Goal: Task Accomplishment & Management: Use online tool/utility

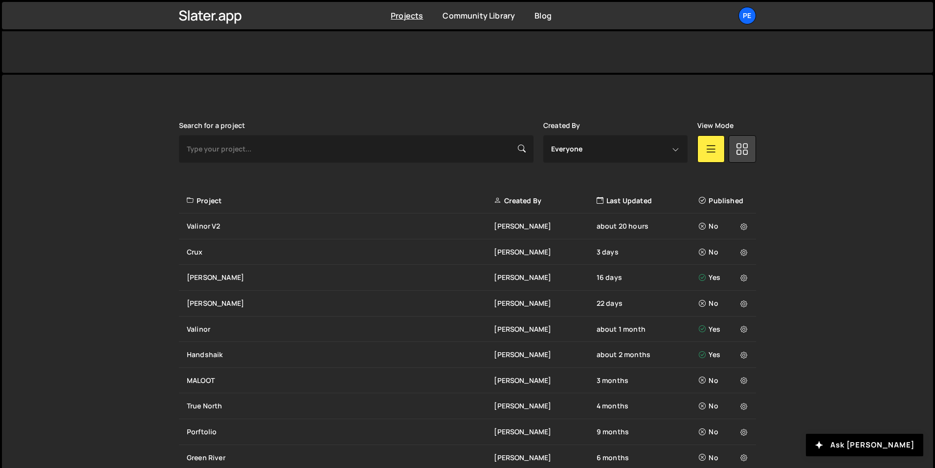
scroll to position [289, 0]
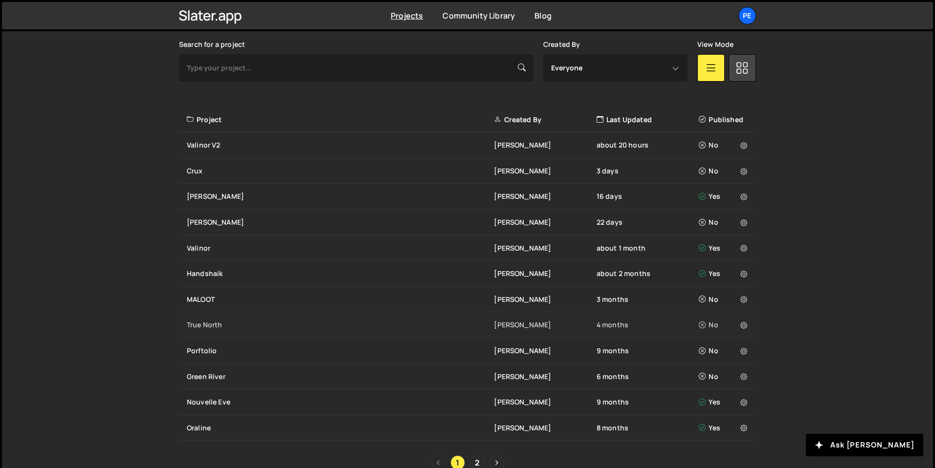
click at [208, 331] on div "True North [PERSON_NAME] 4 months No" at bounding box center [467, 325] width 577 height 26
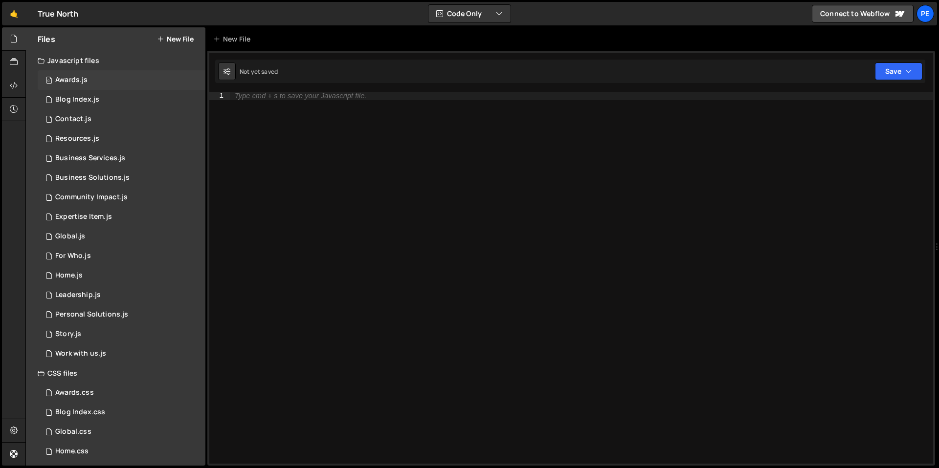
click at [75, 79] on div "Awards.js" at bounding box center [71, 80] width 32 height 9
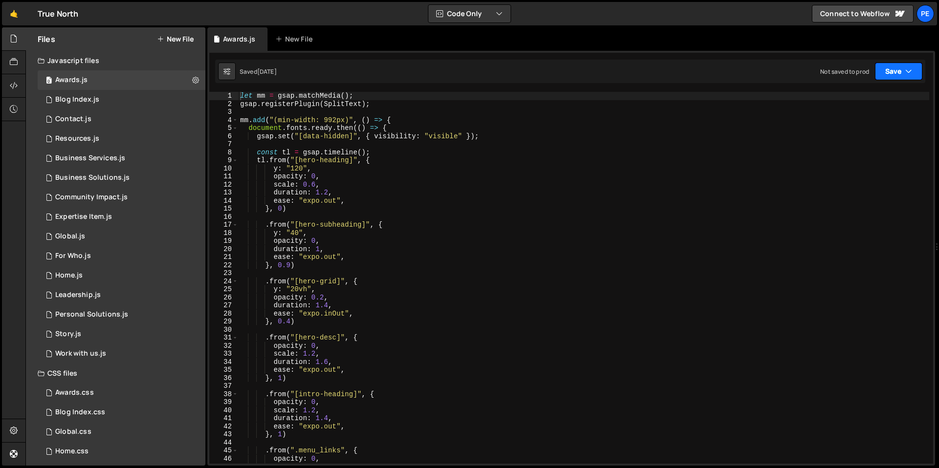
click at [888, 73] on button "Save" at bounding box center [898, 72] width 47 height 18
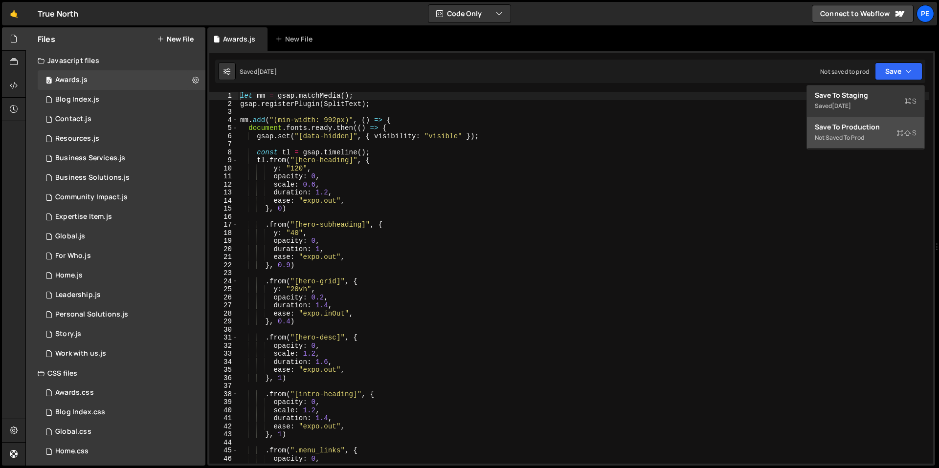
click at [853, 136] on div "Not saved to prod" at bounding box center [866, 138] width 102 height 12
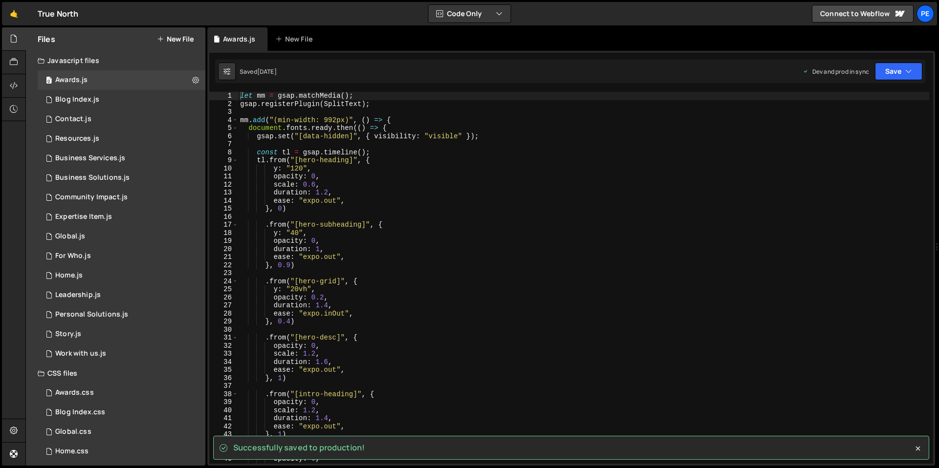
type textarea "scale: 0.6,"
click at [535, 183] on div "let mm = gsap . matchMedia ( ) ; gsap . registerPlugin ( SplitText ) ; mm . add…" at bounding box center [583, 286] width 691 height 388
click at [111, 98] on div "0 Blog Index.js 0" at bounding box center [122, 100] width 168 height 20
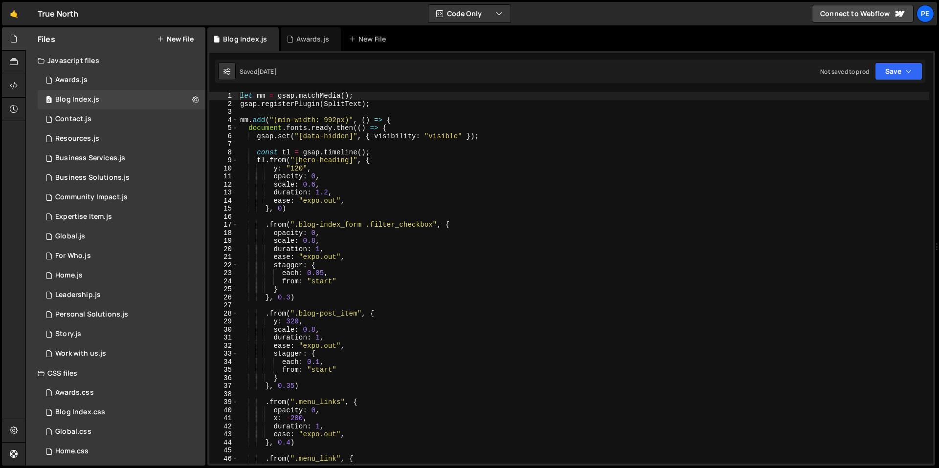
type textarea "ease: "expo.out","
click at [454, 199] on div "let mm = gsap . matchMedia ( ) ; gsap . registerPlugin ( SplitText ) ; mm . add…" at bounding box center [583, 286] width 691 height 388
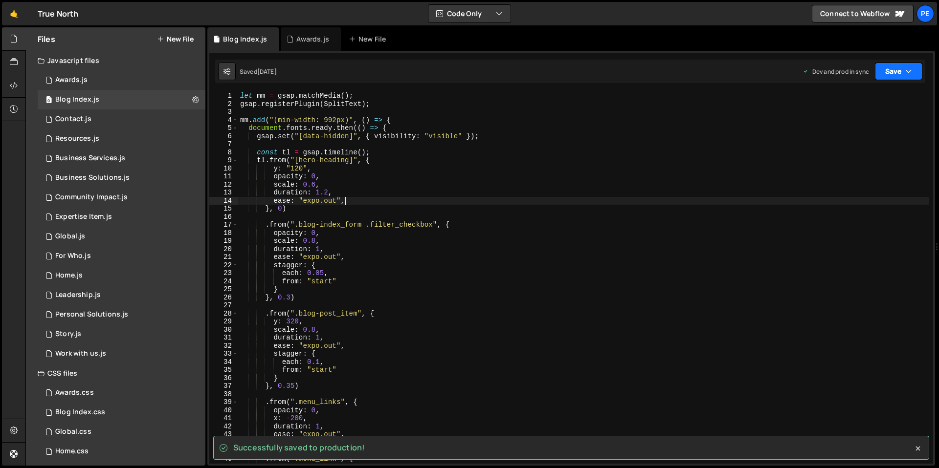
click at [882, 76] on button "Save" at bounding box center [898, 72] width 47 height 18
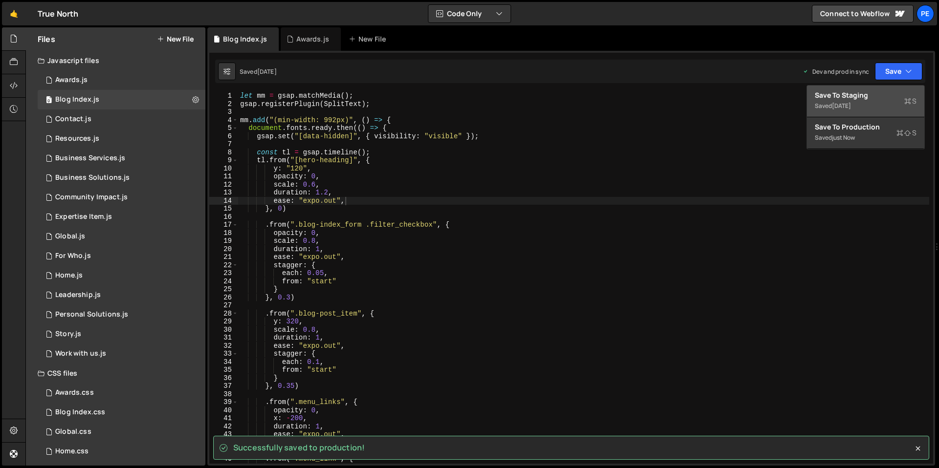
click at [861, 100] on div "Saved [DATE]" at bounding box center [866, 106] width 102 height 12
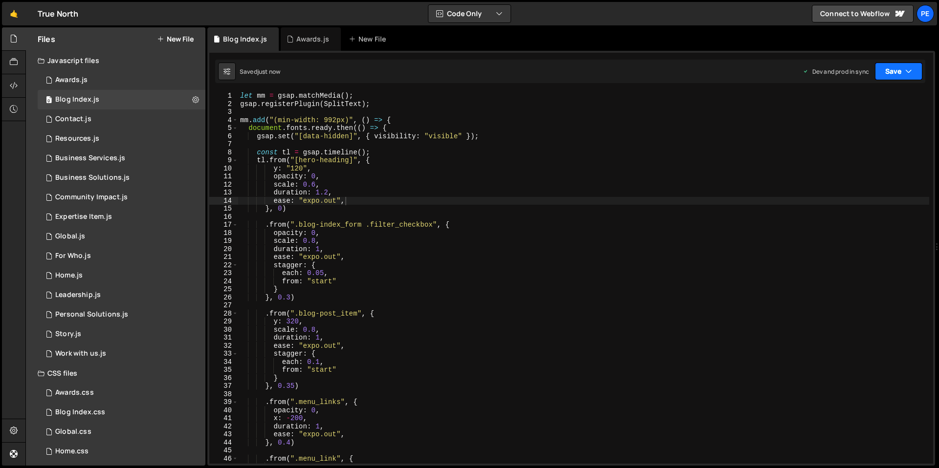
click at [895, 71] on button "Save" at bounding box center [898, 72] width 47 height 18
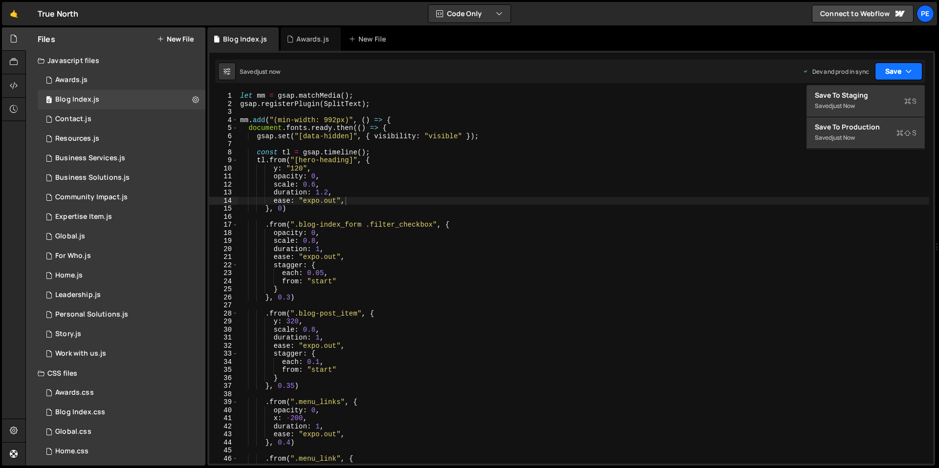
click at [895, 70] on button "Save" at bounding box center [898, 72] width 47 height 18
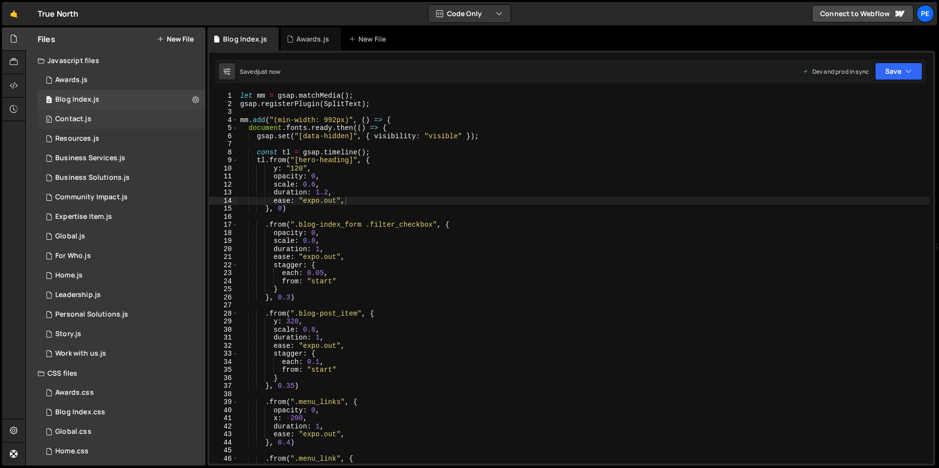
click at [102, 124] on div "0 Contact.js 0" at bounding box center [122, 120] width 168 height 20
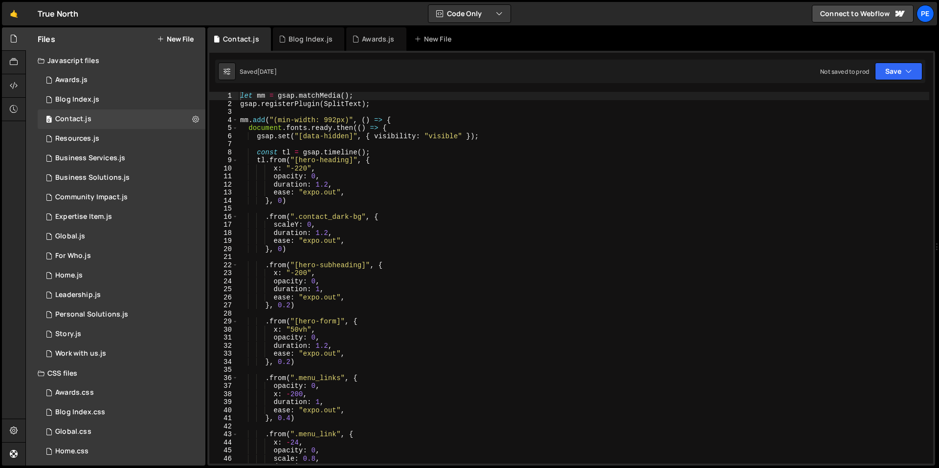
type textarea "opacity: 0,"
click at [500, 177] on div "let mm = gsap . matchMedia ( ) ; gsap . registerPlugin ( SplitText ) ; mm . add…" at bounding box center [583, 286] width 691 height 388
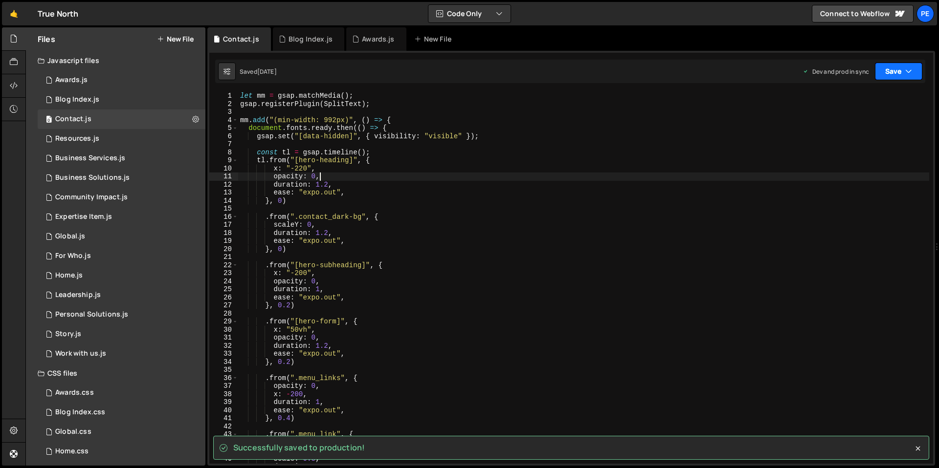
click at [882, 78] on button "Save" at bounding box center [898, 72] width 47 height 18
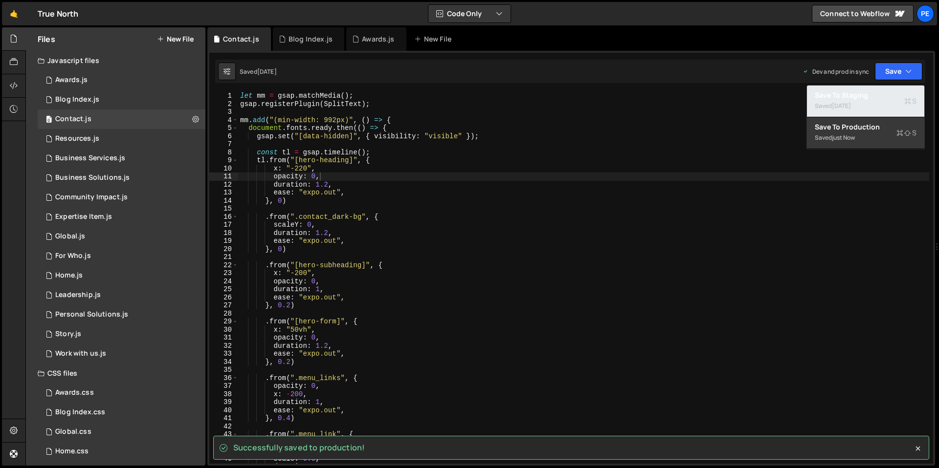
click at [866, 95] on div "Save to Staging S" at bounding box center [866, 95] width 102 height 10
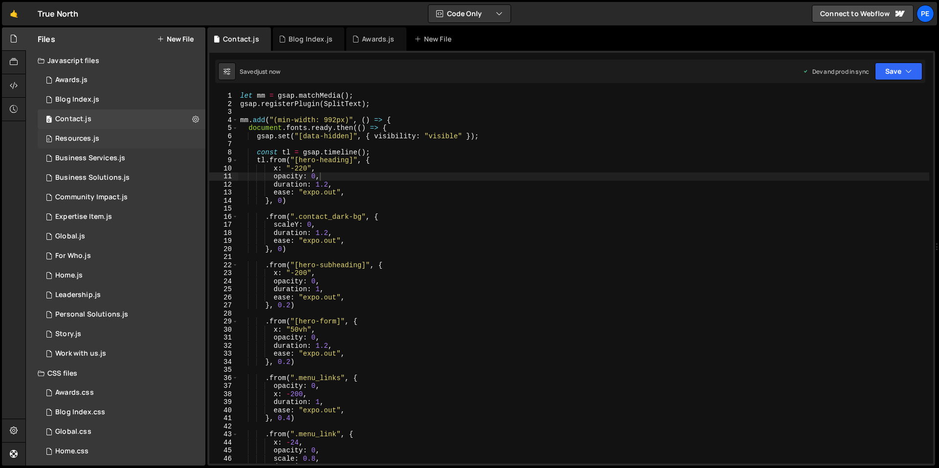
click at [77, 136] on div "Resources.js" at bounding box center [77, 138] width 44 height 9
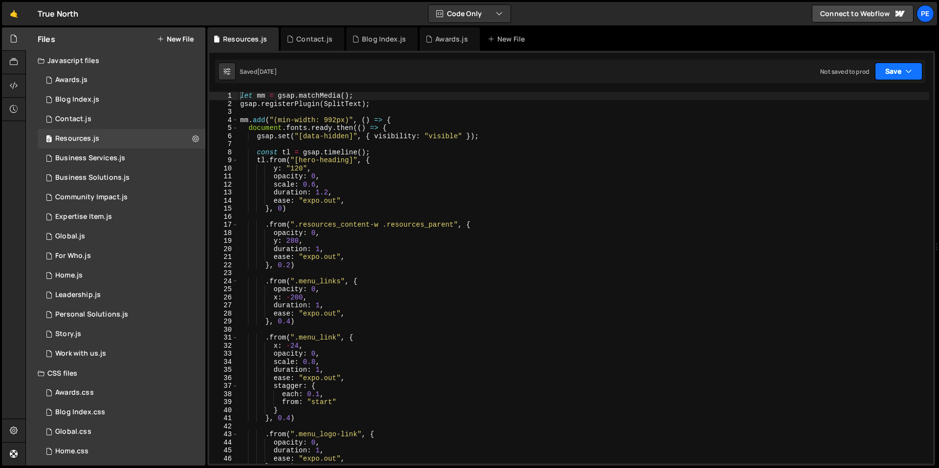
click at [899, 66] on button "Save" at bounding box center [898, 72] width 47 height 18
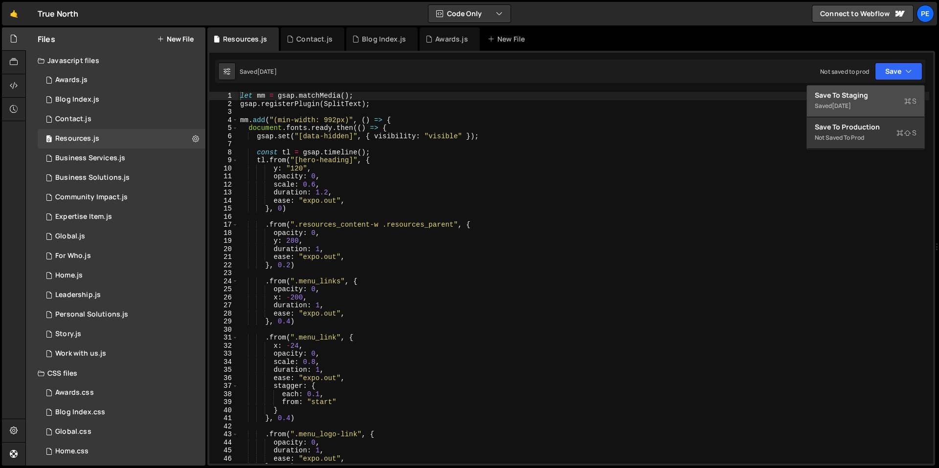
click at [868, 110] on div "Saved [DATE]" at bounding box center [866, 106] width 102 height 12
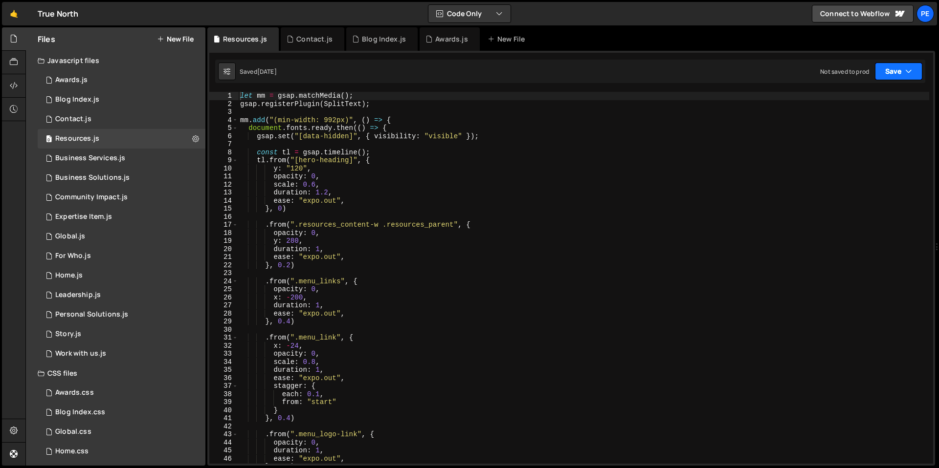
click at [891, 74] on button "Save" at bounding box center [898, 72] width 47 height 18
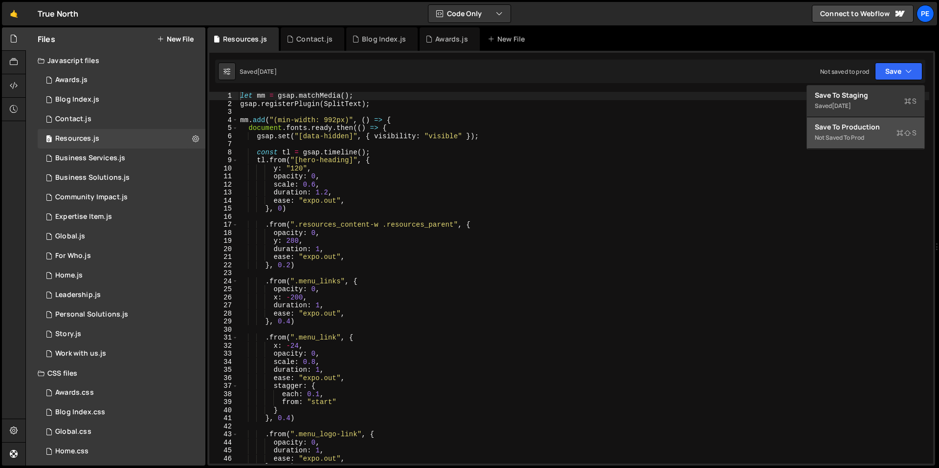
click at [855, 137] on div "Not saved to prod" at bounding box center [866, 138] width 102 height 12
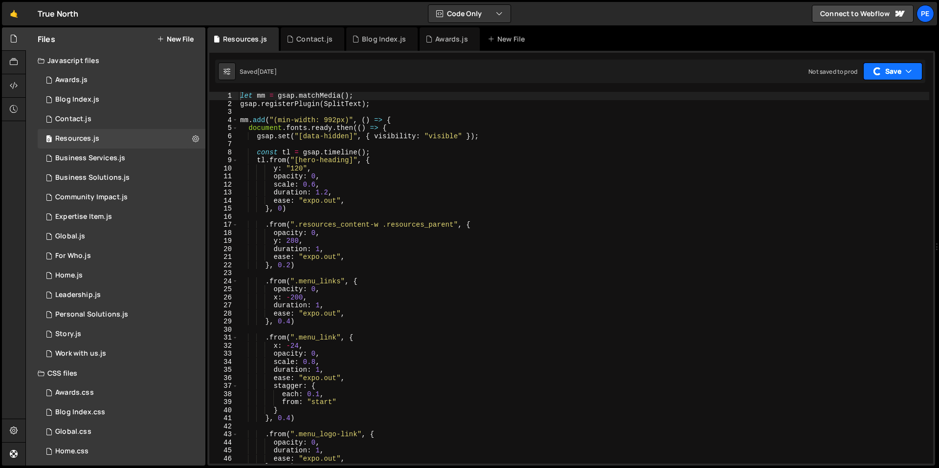
click at [890, 69] on button "Save" at bounding box center [892, 72] width 59 height 18
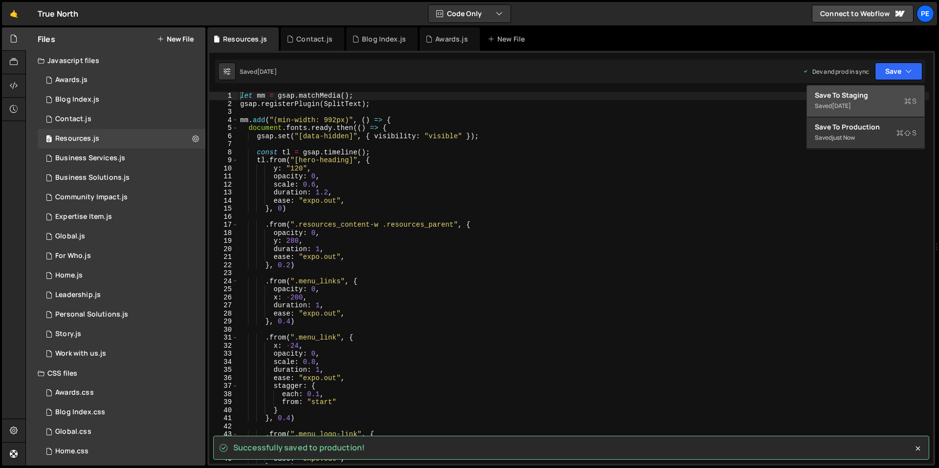
click at [851, 108] on div "[DATE]" at bounding box center [841, 106] width 19 height 8
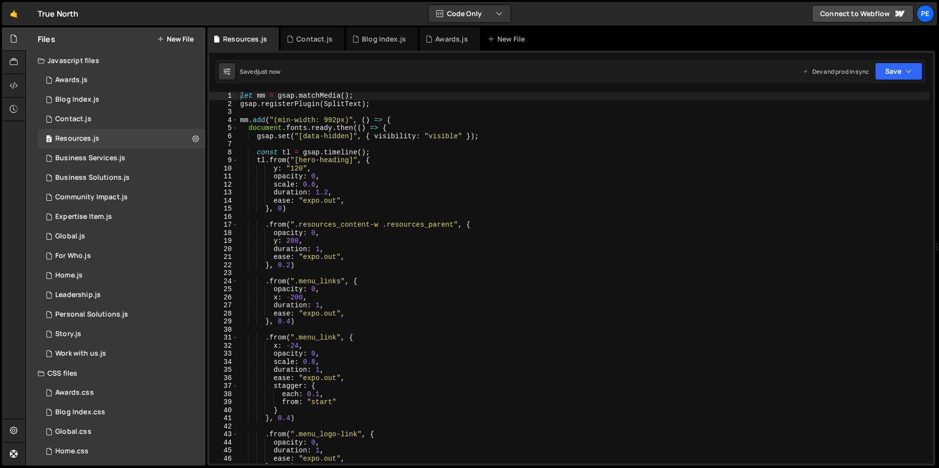
type textarea "y: "120","
click at [596, 167] on div "let mm = gsap . matchMedia ( ) ; gsap . registerPlugin ( SplitText ) ; mm . add…" at bounding box center [583, 286] width 691 height 388
click at [112, 160] on div "Business Services.js" at bounding box center [90, 158] width 70 height 9
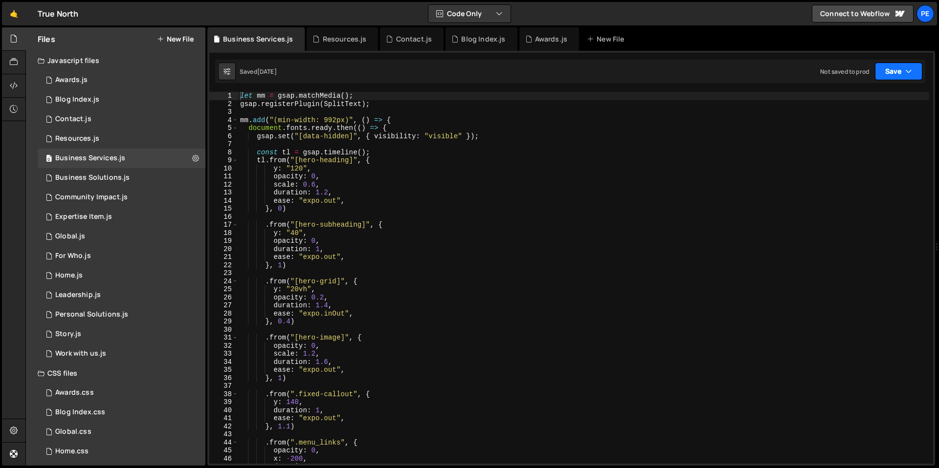
click at [899, 67] on button "Save" at bounding box center [898, 72] width 47 height 18
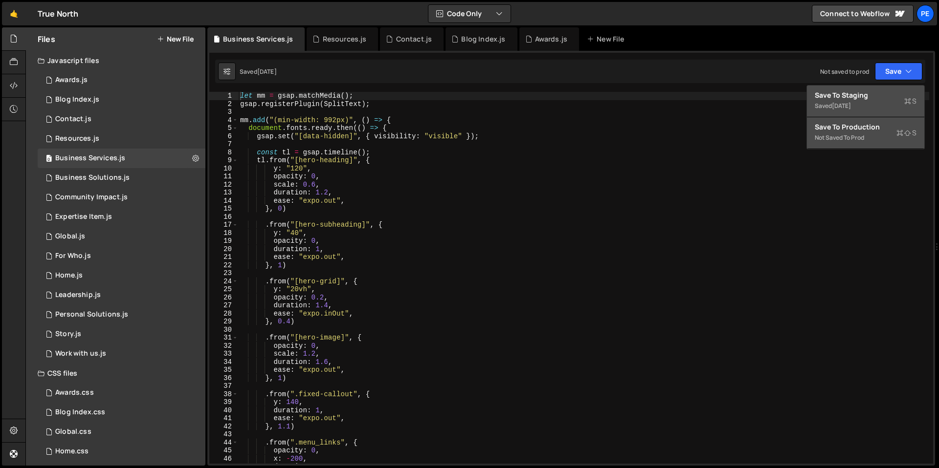
click at [858, 136] on div "Not saved to prod" at bounding box center [866, 138] width 102 height 12
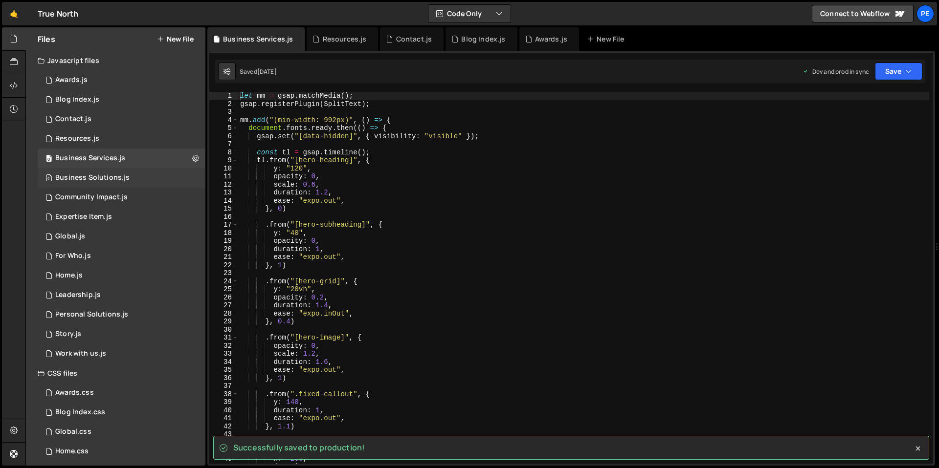
click at [89, 179] on div "Business Solutions.js" at bounding box center [92, 178] width 74 height 9
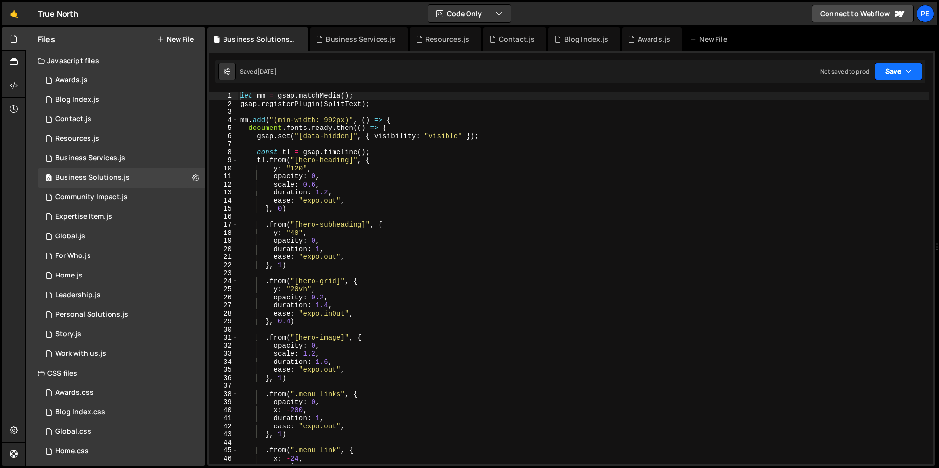
click at [893, 73] on button "Save" at bounding box center [898, 72] width 47 height 18
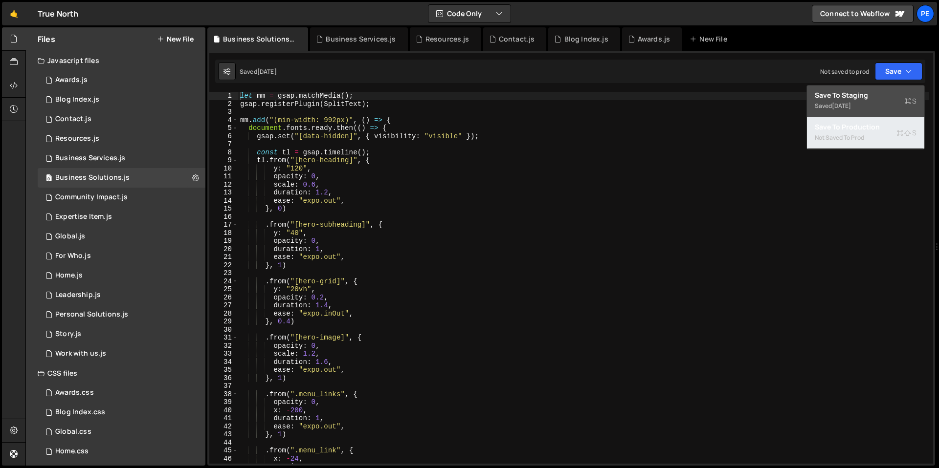
click at [868, 126] on div "Save to Production S" at bounding box center [866, 127] width 102 height 10
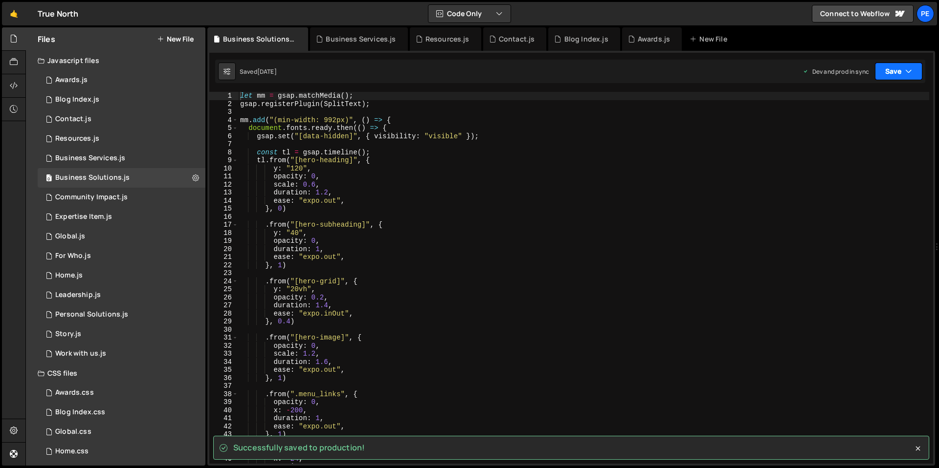
click at [891, 74] on button "Save" at bounding box center [898, 72] width 47 height 18
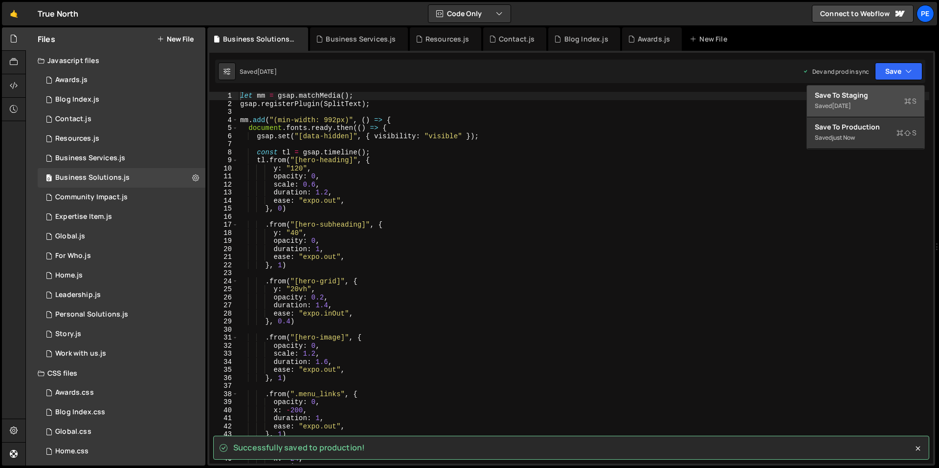
click at [859, 98] on div "Save to Staging S" at bounding box center [866, 95] width 102 height 10
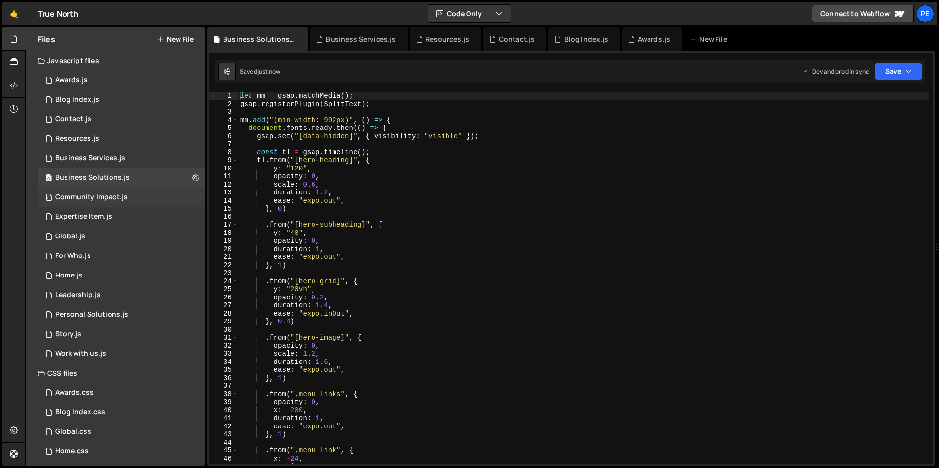
click at [51, 198] on span "0" at bounding box center [49, 199] width 6 height 8
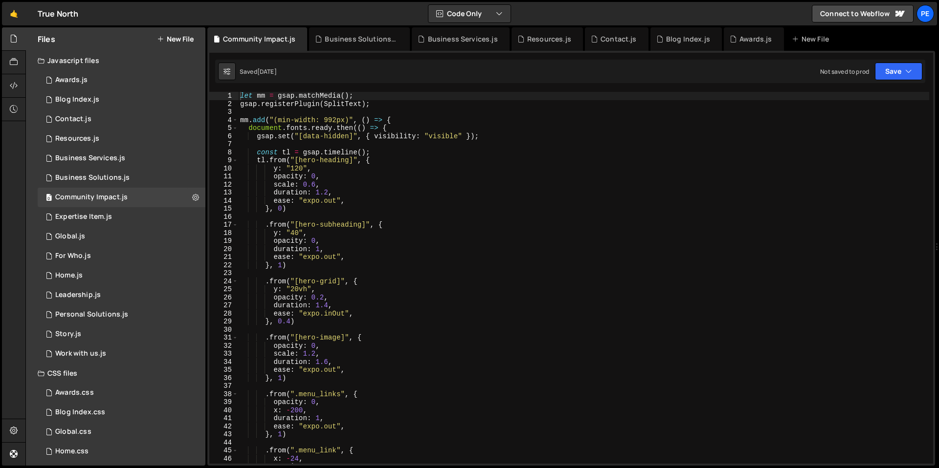
click at [903, 82] on div "Saved [DATE] Not saved to prod Upgrade to Edit Save Save to Staging S Saved [DA…" at bounding box center [570, 71] width 710 height 23
click at [892, 77] on button "Save" at bounding box center [898, 72] width 47 height 18
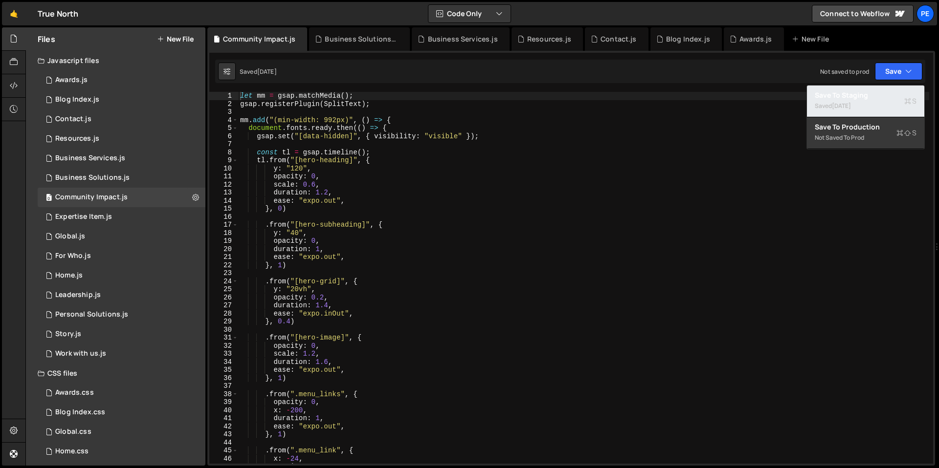
click at [851, 108] on div "[DATE]" at bounding box center [841, 106] width 19 height 8
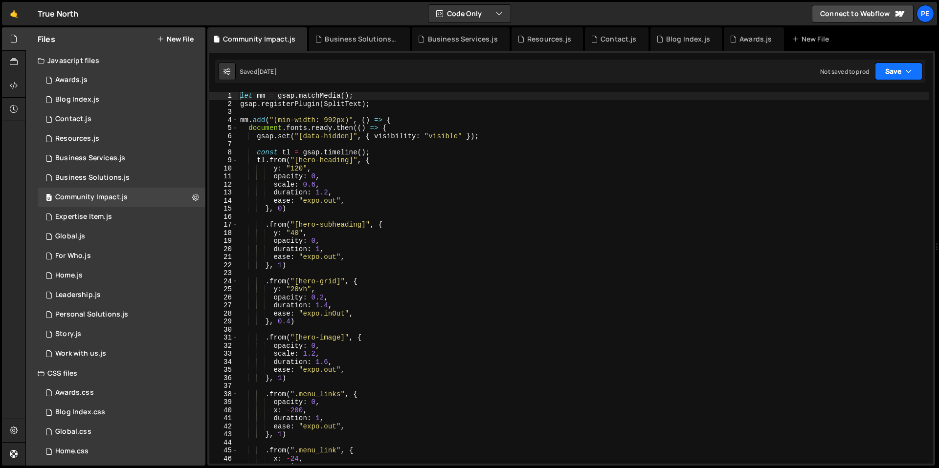
click at [891, 78] on button "Save" at bounding box center [898, 72] width 47 height 18
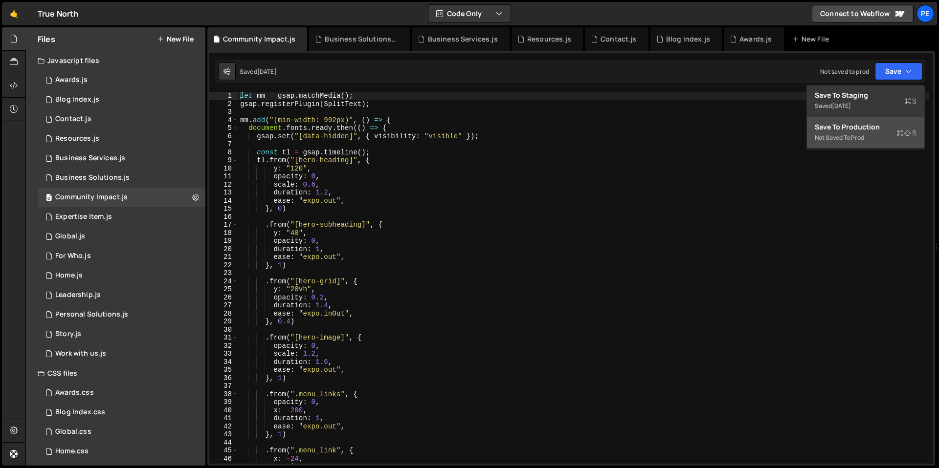
click at [868, 137] on div "Not saved to prod" at bounding box center [866, 138] width 102 height 12
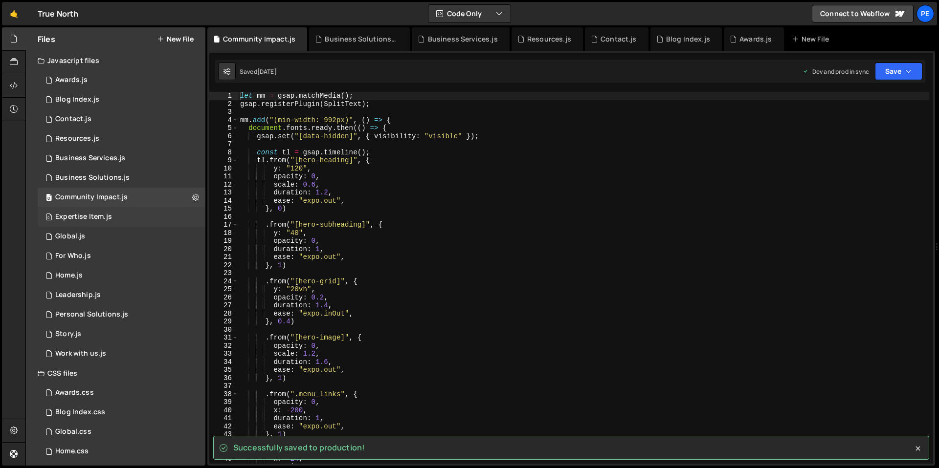
click at [112, 218] on div "0 Expertise Item.js 0" at bounding box center [122, 217] width 168 height 20
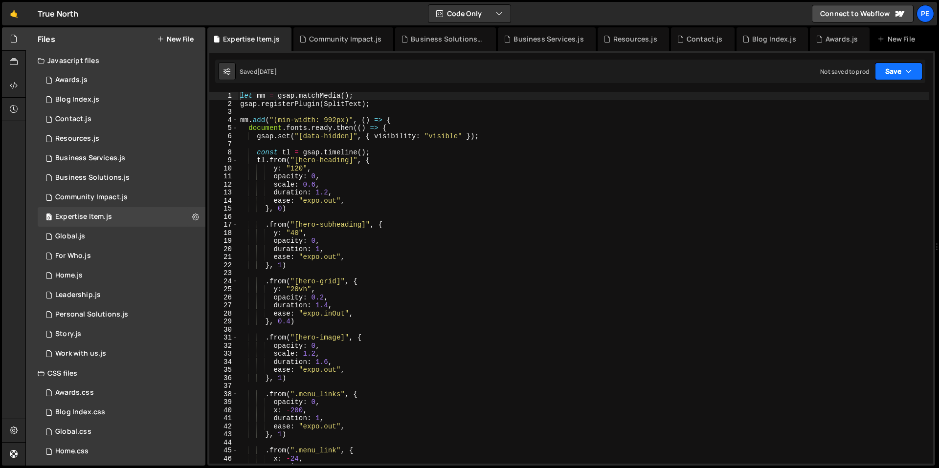
click at [900, 74] on button "Save" at bounding box center [898, 72] width 47 height 18
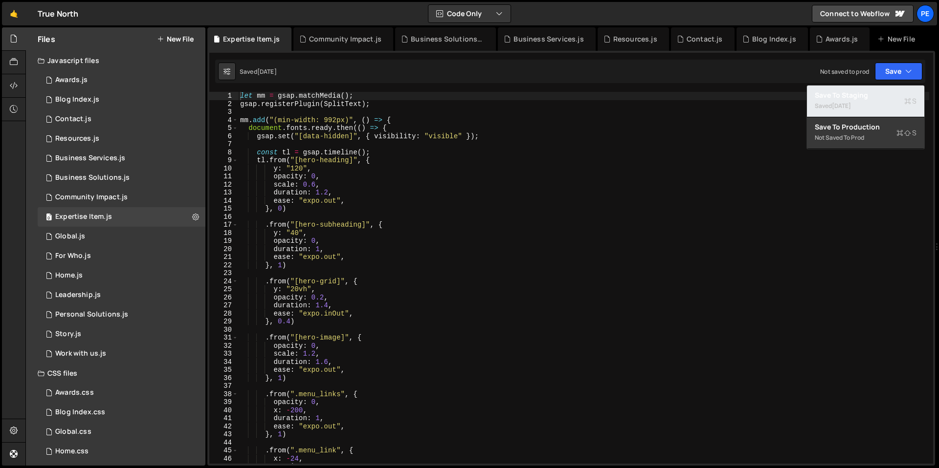
click at [872, 111] on div "Saved [DATE]" at bounding box center [866, 106] width 102 height 12
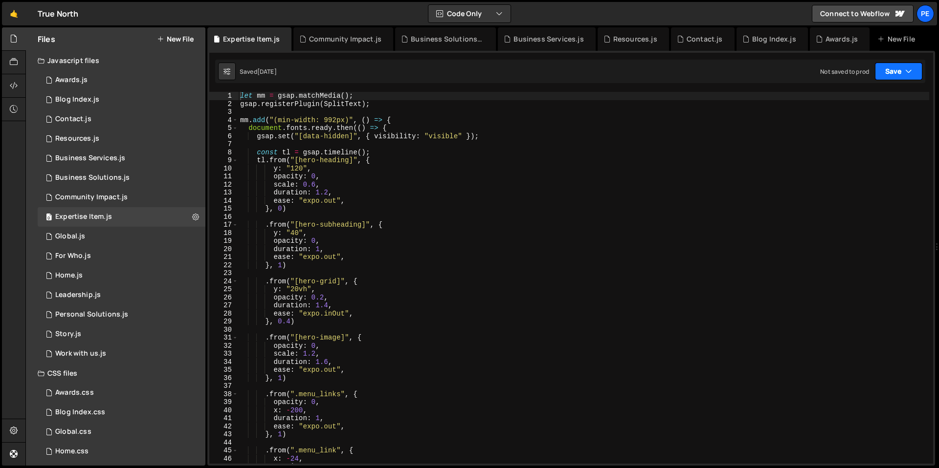
click at [909, 72] on icon "button" at bounding box center [908, 72] width 7 height 10
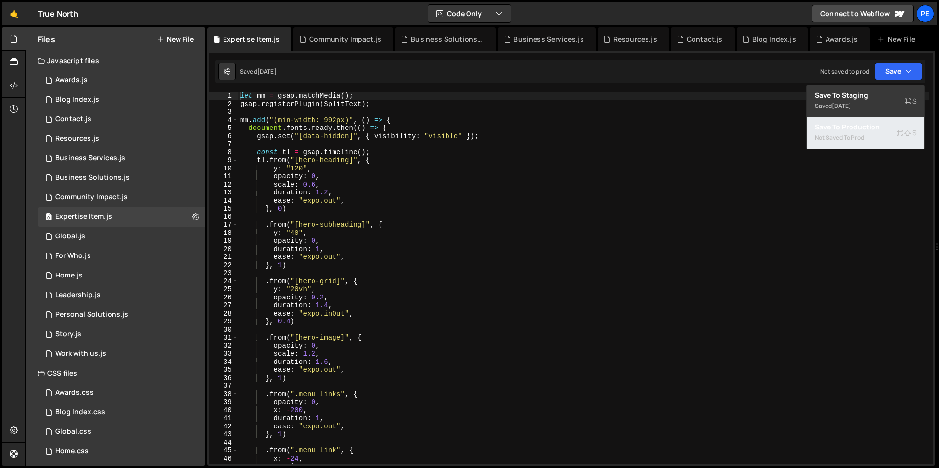
click at [869, 137] on div "Not saved to prod" at bounding box center [866, 138] width 102 height 12
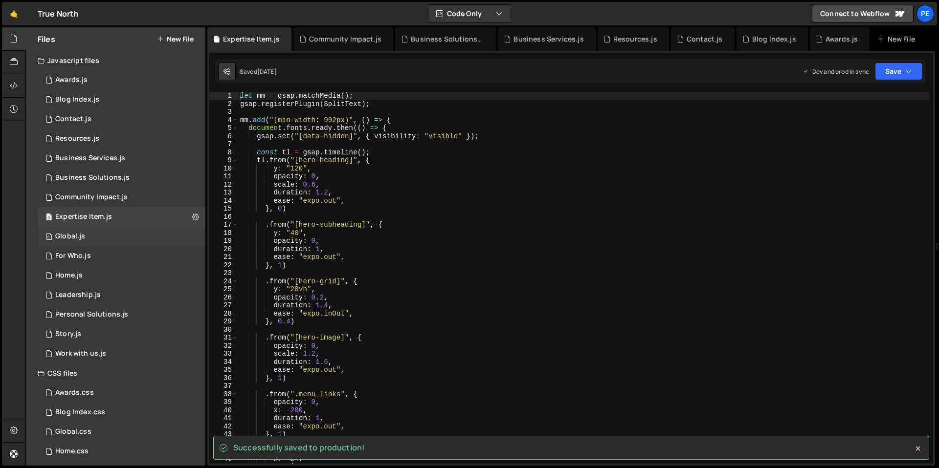
click at [67, 241] on div "0 Global.js 0" at bounding box center [122, 237] width 168 height 20
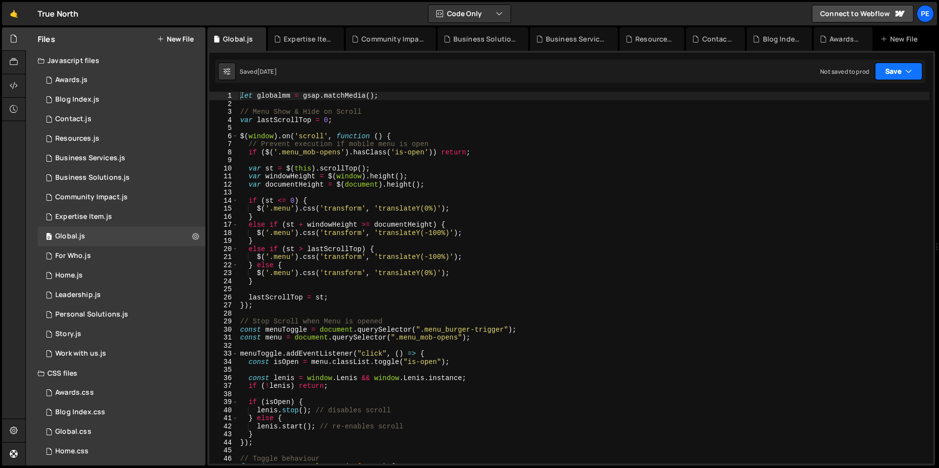
click at [909, 67] on icon "button" at bounding box center [908, 72] width 7 height 10
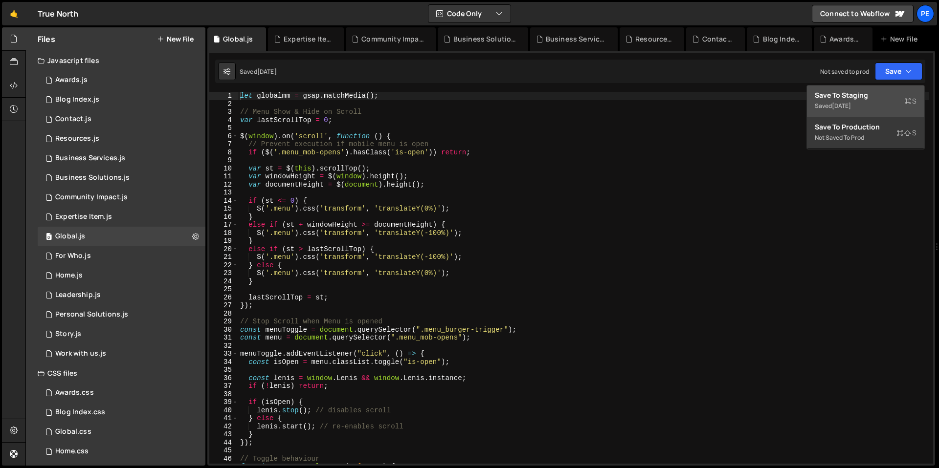
click at [871, 95] on div "Save to Staging S" at bounding box center [866, 95] width 102 height 10
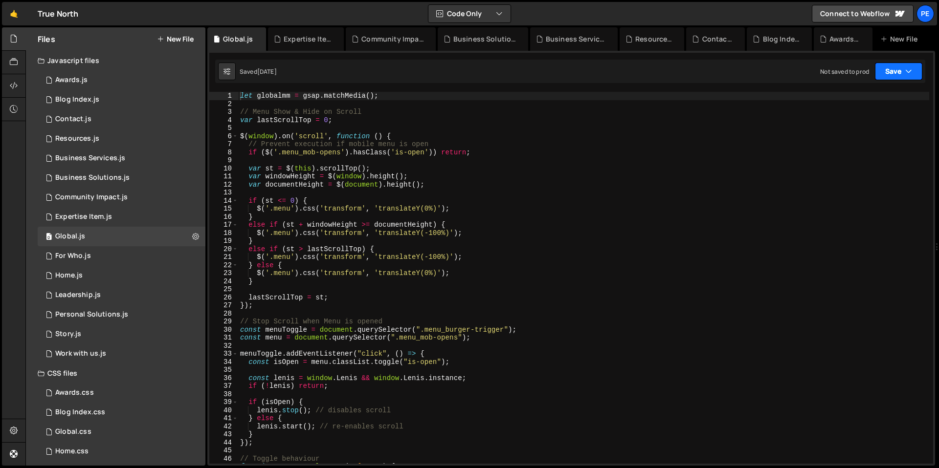
click at [903, 72] on button "Save" at bounding box center [898, 72] width 47 height 18
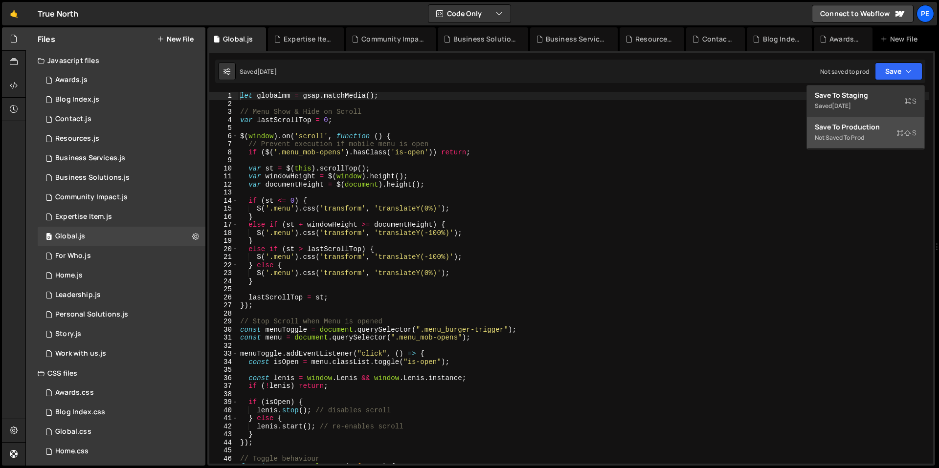
click at [868, 132] on div "Not saved to prod" at bounding box center [866, 138] width 102 height 12
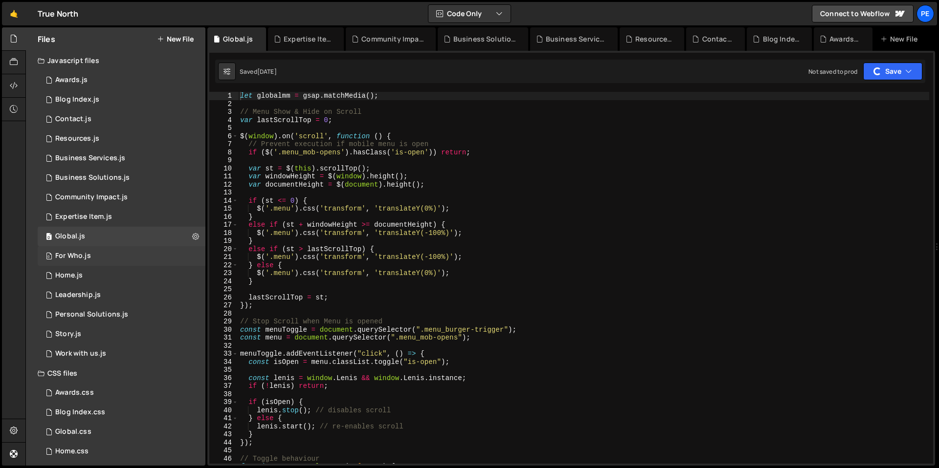
click at [115, 260] on div "0 For Who.js 0" at bounding box center [122, 256] width 168 height 20
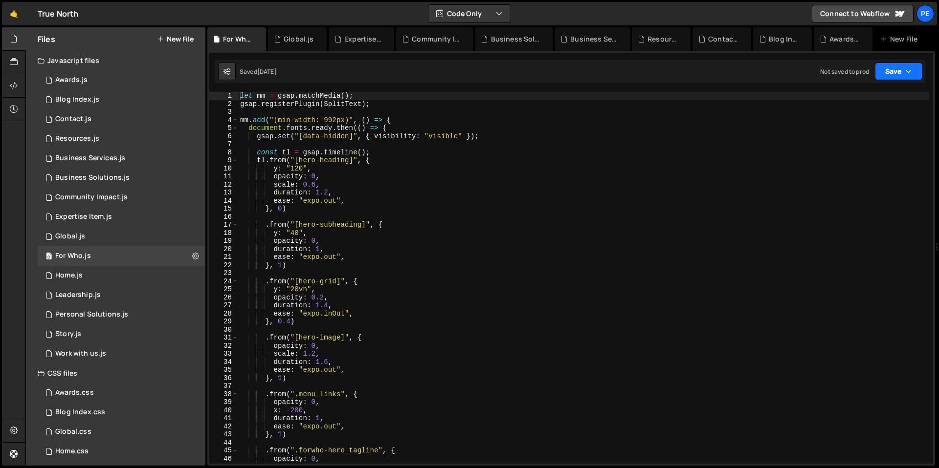
click at [891, 73] on button "Save" at bounding box center [898, 72] width 47 height 18
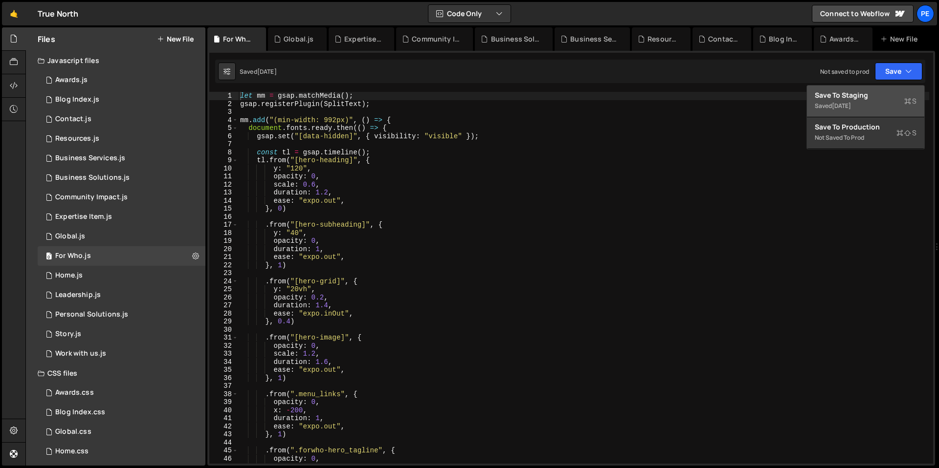
click at [869, 92] on div "Save to Staging S" at bounding box center [866, 95] width 102 height 10
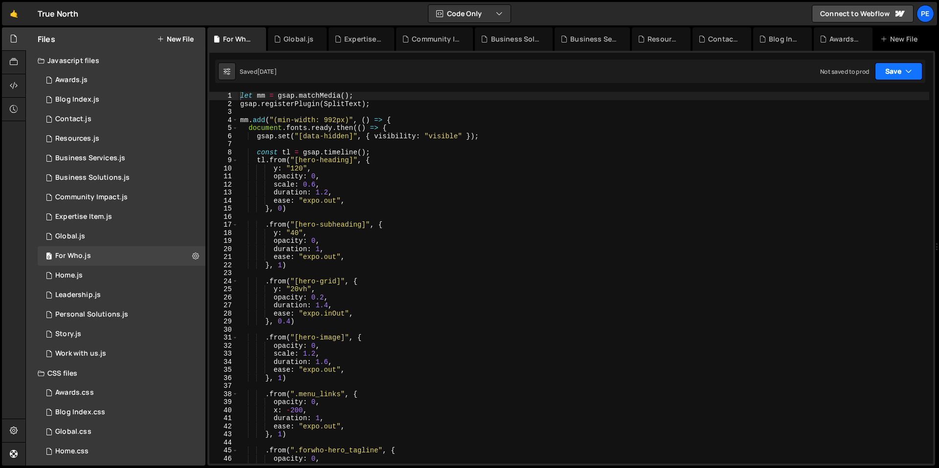
click at [913, 68] on button "Save" at bounding box center [898, 72] width 47 height 18
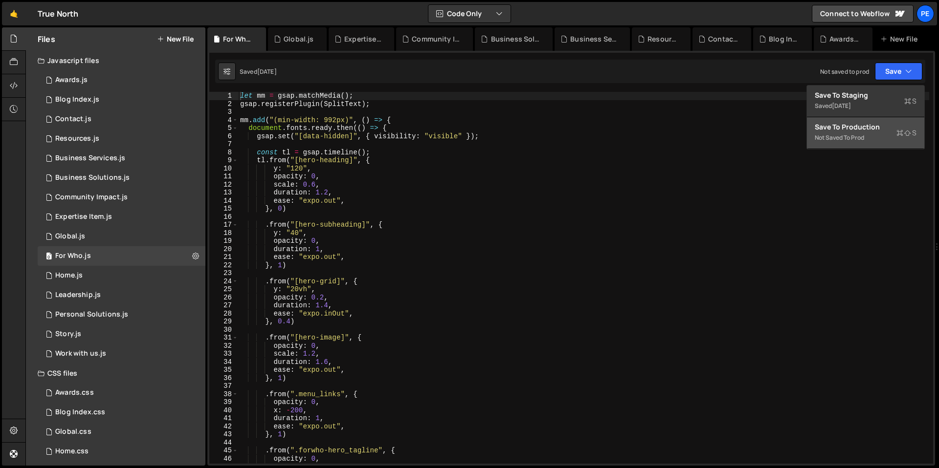
click at [859, 130] on div "Save to Production S" at bounding box center [866, 127] width 102 height 10
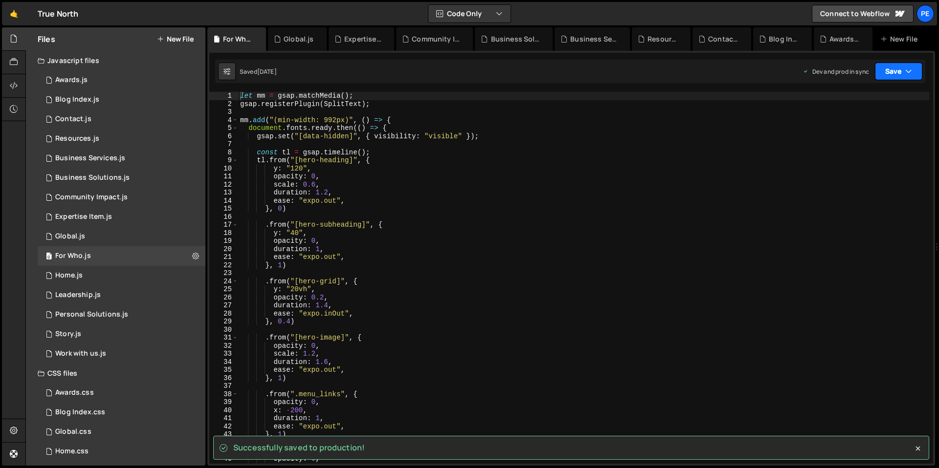
click at [904, 72] on button "Save" at bounding box center [898, 72] width 47 height 18
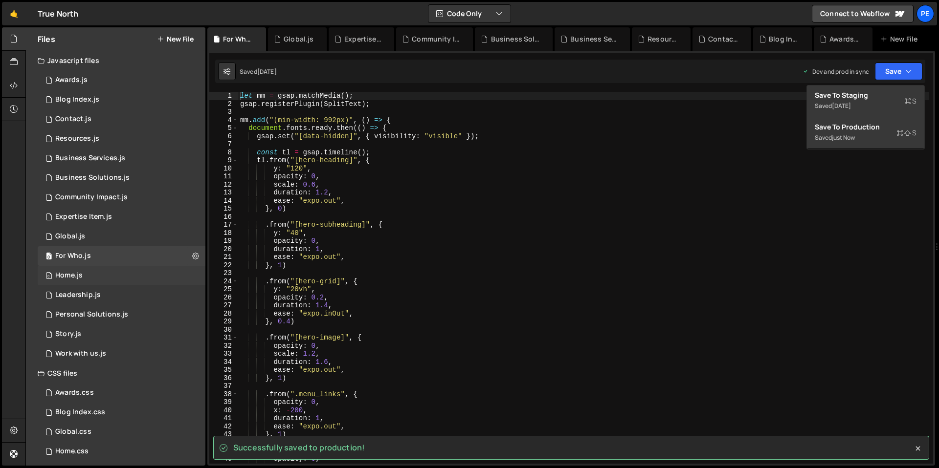
click at [114, 281] on div "0 Home.js 0" at bounding box center [122, 276] width 168 height 20
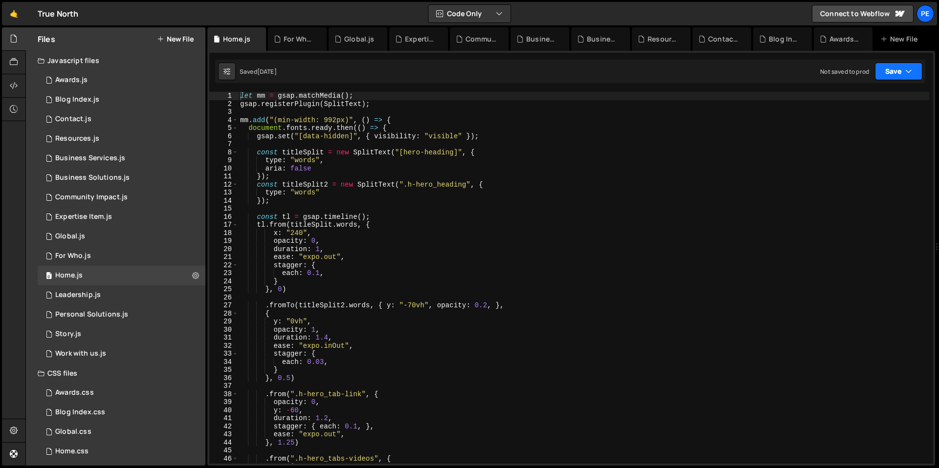
click at [904, 73] on button "Save" at bounding box center [898, 72] width 47 height 18
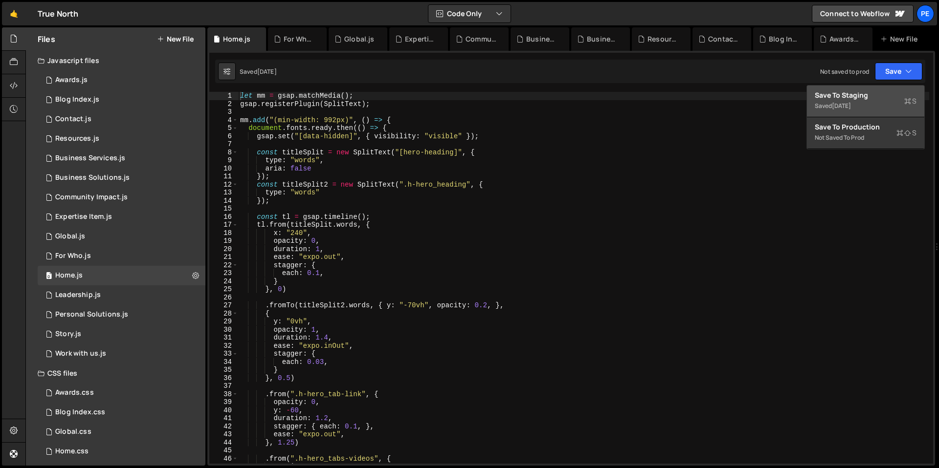
click at [851, 108] on div "[DATE]" at bounding box center [841, 106] width 19 height 8
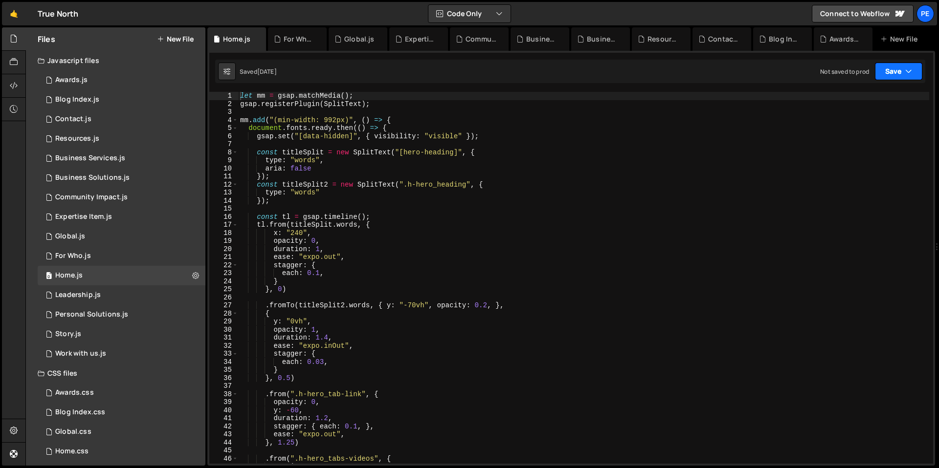
click at [900, 76] on button "Save" at bounding box center [898, 72] width 47 height 18
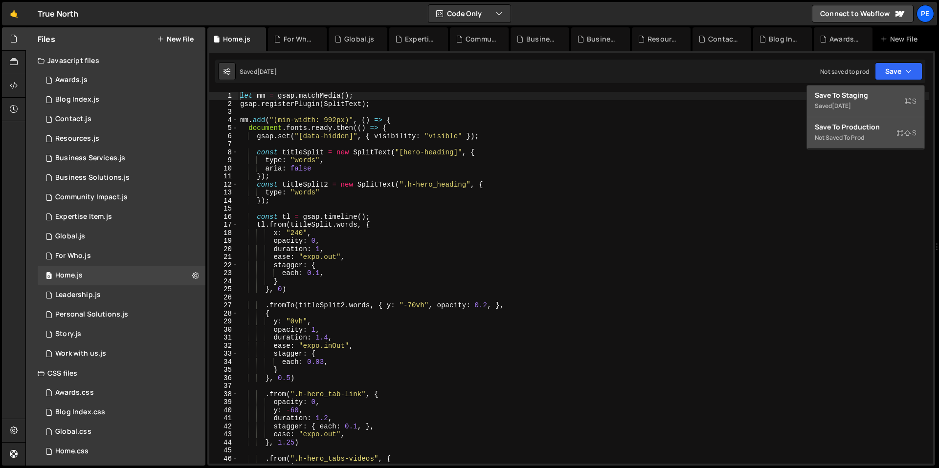
click at [851, 134] on div "Not saved to prod" at bounding box center [866, 138] width 102 height 12
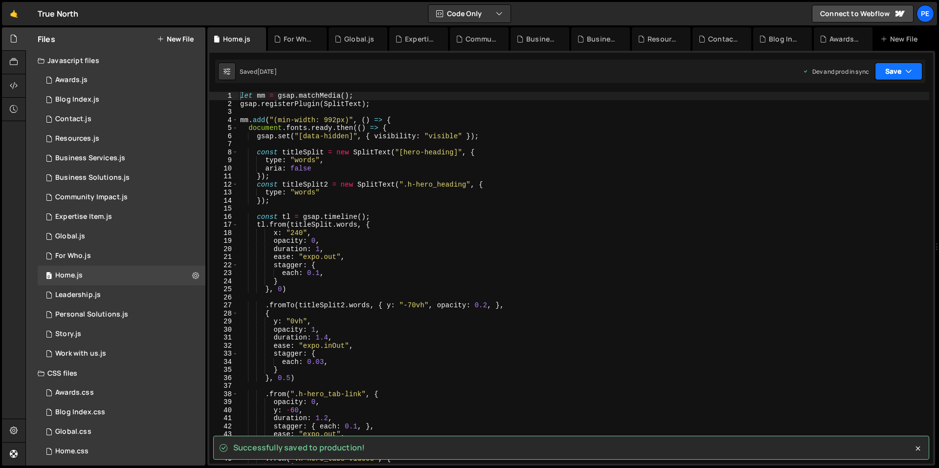
click at [877, 79] on button "Save" at bounding box center [898, 72] width 47 height 18
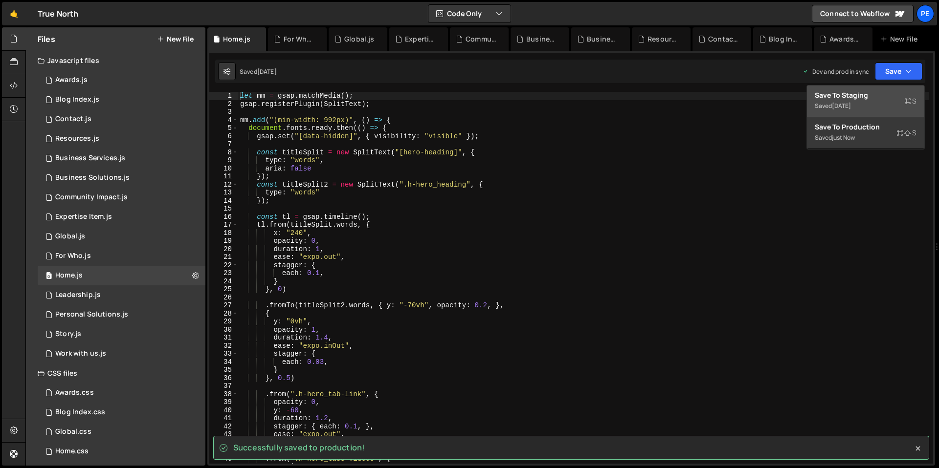
click at [891, 93] on div "Save to Staging S" at bounding box center [866, 95] width 102 height 10
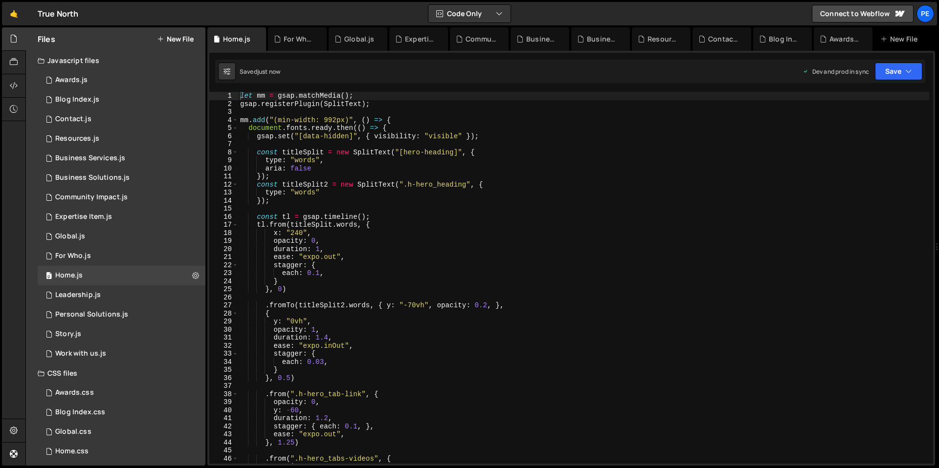
type textarea "type: "words""
click at [652, 194] on div "let mm = gsap . matchMedia ( ) ; gsap . registerPlugin ( SplitText ) ; mm . add…" at bounding box center [583, 286] width 691 height 388
click at [106, 294] on div "0 Leadership.js 0" at bounding box center [122, 296] width 168 height 20
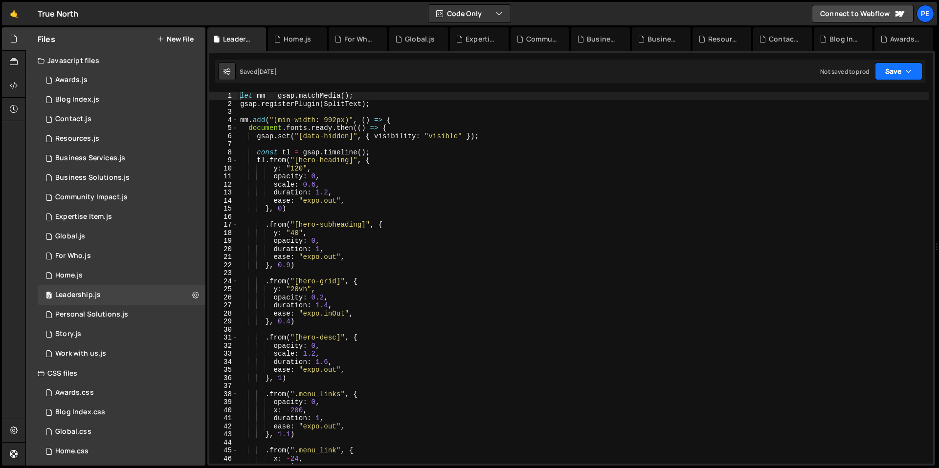
click at [909, 72] on icon "button" at bounding box center [908, 72] width 7 height 10
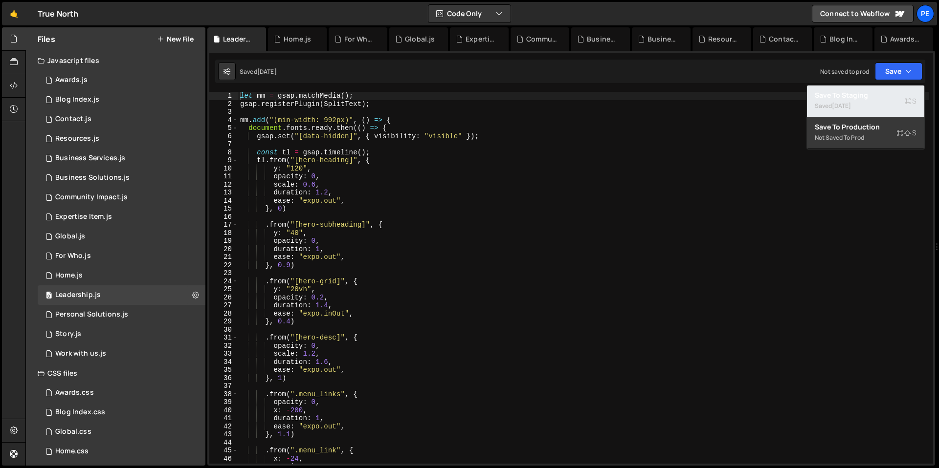
click at [871, 101] on div "Saved [DATE]" at bounding box center [866, 106] width 102 height 12
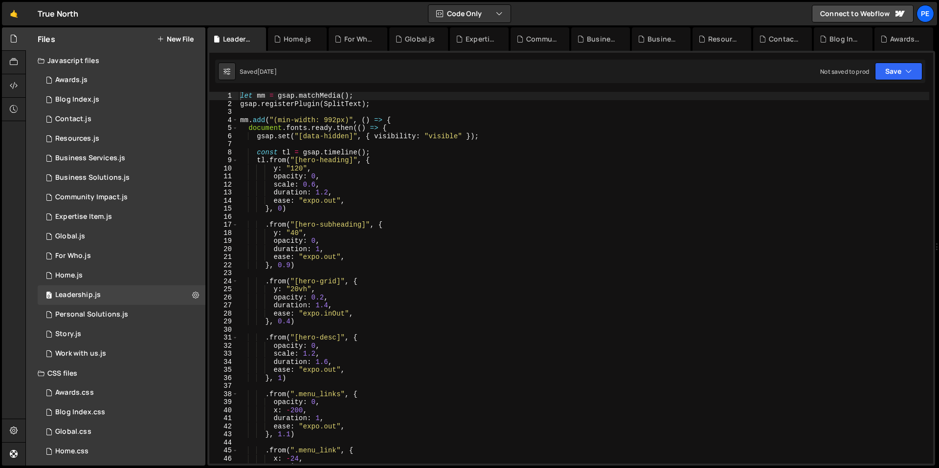
click at [889, 82] on div "Saved [DATE] Not saved to prod Upgrade to Edit Save Save to Staging S Saved [DA…" at bounding box center [570, 71] width 710 height 23
click at [888, 72] on button "Save" at bounding box center [898, 72] width 47 height 18
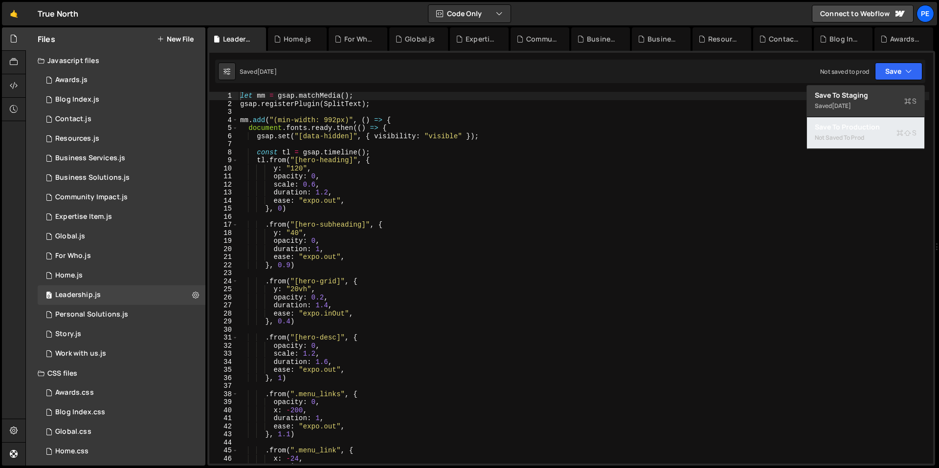
click at [857, 134] on div "Not saved to prod" at bounding box center [866, 138] width 102 height 12
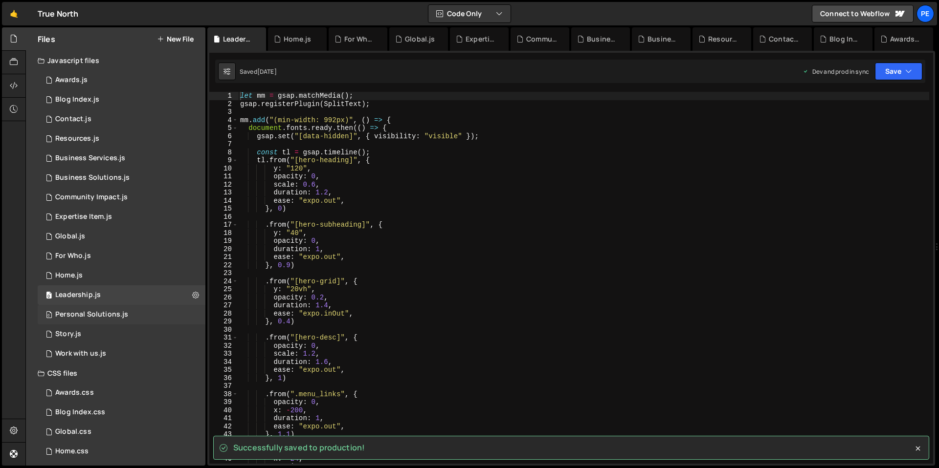
click at [94, 317] on div "Personal Solutions.js" at bounding box center [91, 315] width 73 height 9
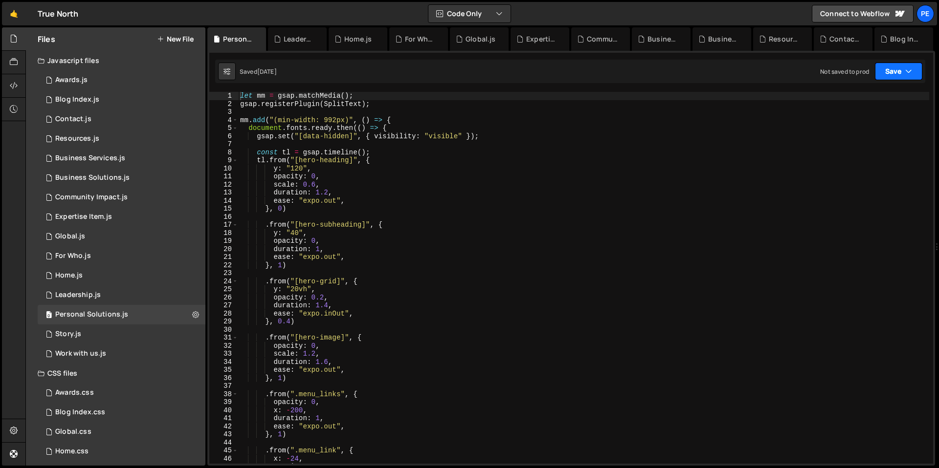
click at [903, 74] on button "Save" at bounding box center [898, 72] width 47 height 18
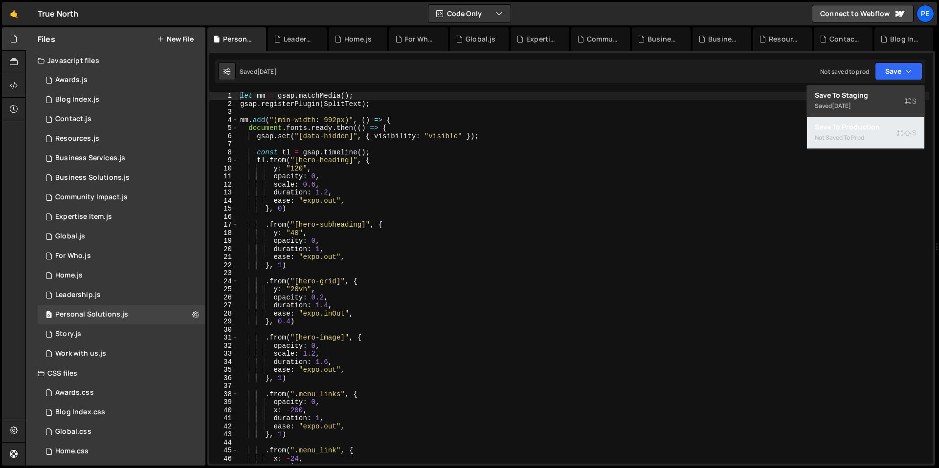
click at [869, 123] on div "Save to Production S" at bounding box center [866, 127] width 102 height 10
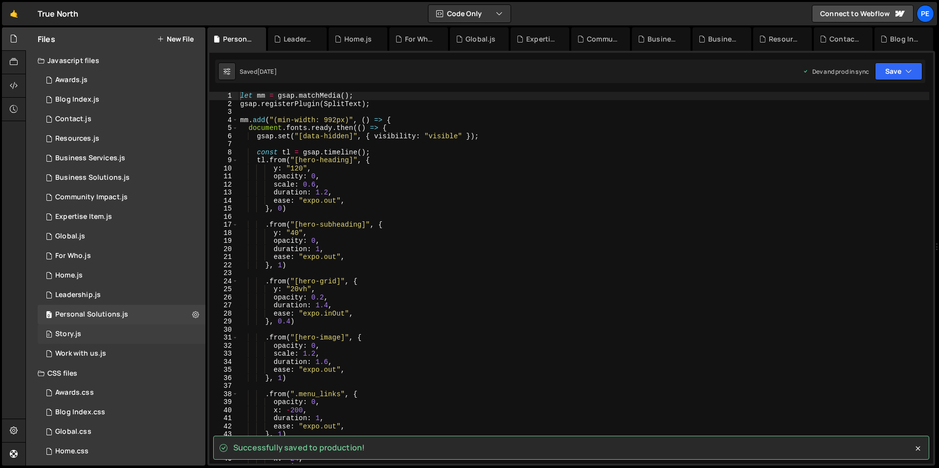
click at [121, 328] on div "0 Story.js 0" at bounding box center [122, 335] width 168 height 20
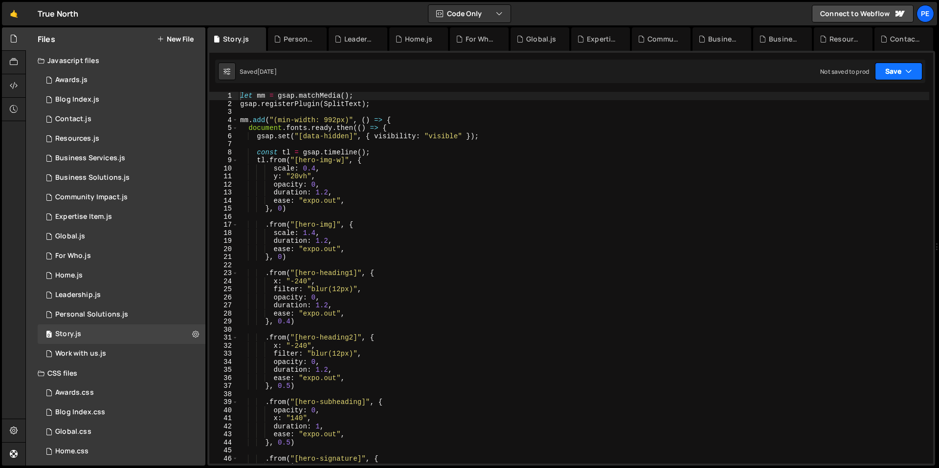
click at [889, 75] on button "Save" at bounding box center [898, 72] width 47 height 18
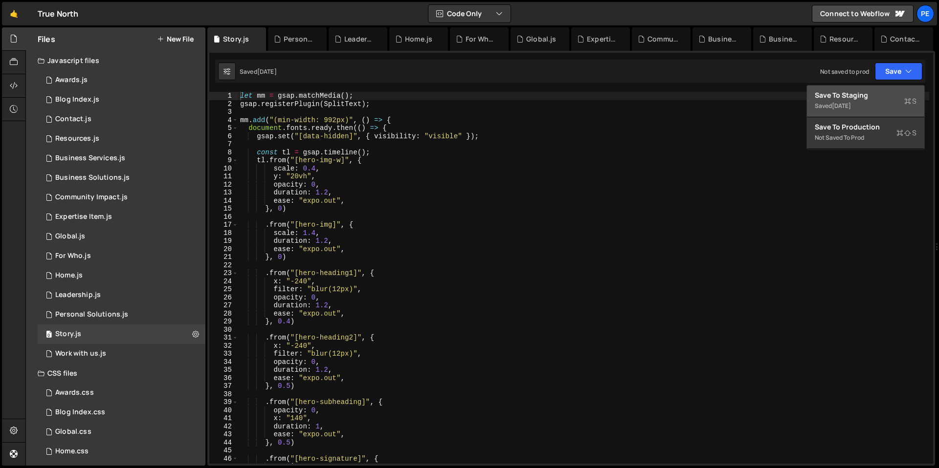
click at [876, 96] on div "Save to Staging S" at bounding box center [866, 95] width 102 height 10
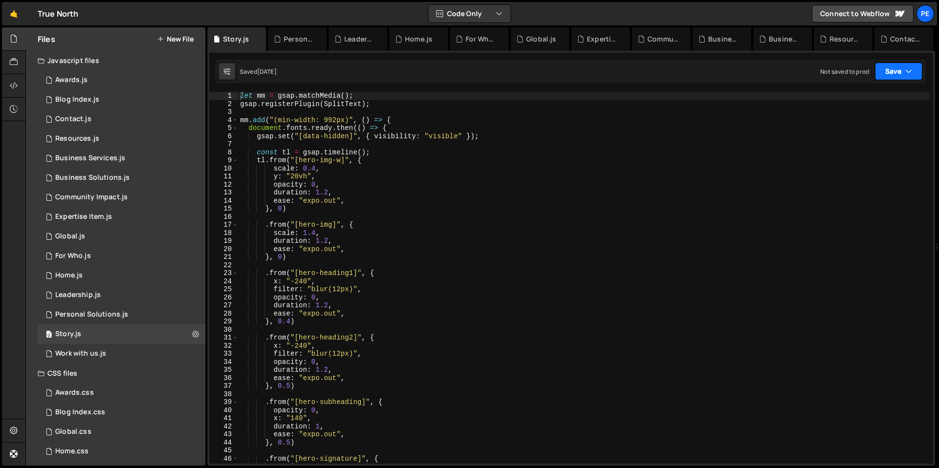
click at [893, 71] on button "Save" at bounding box center [898, 72] width 47 height 18
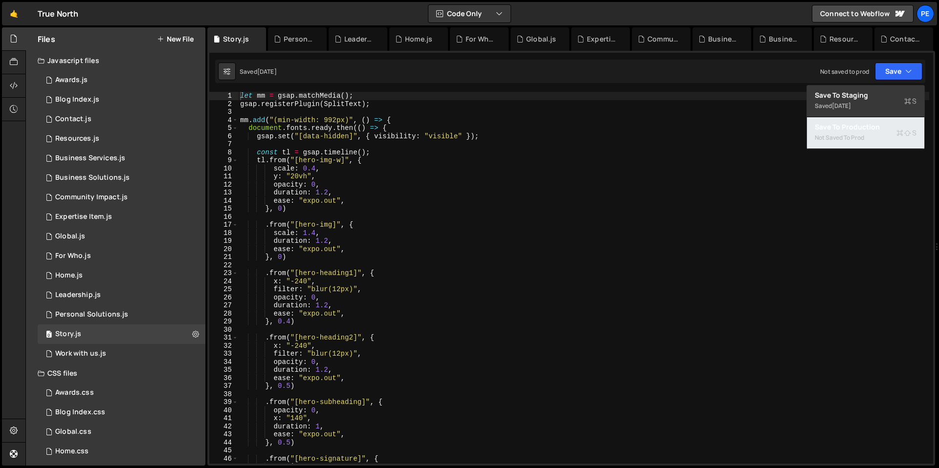
click at [866, 132] on button "Save to Production S Not saved to prod" at bounding box center [865, 133] width 117 height 32
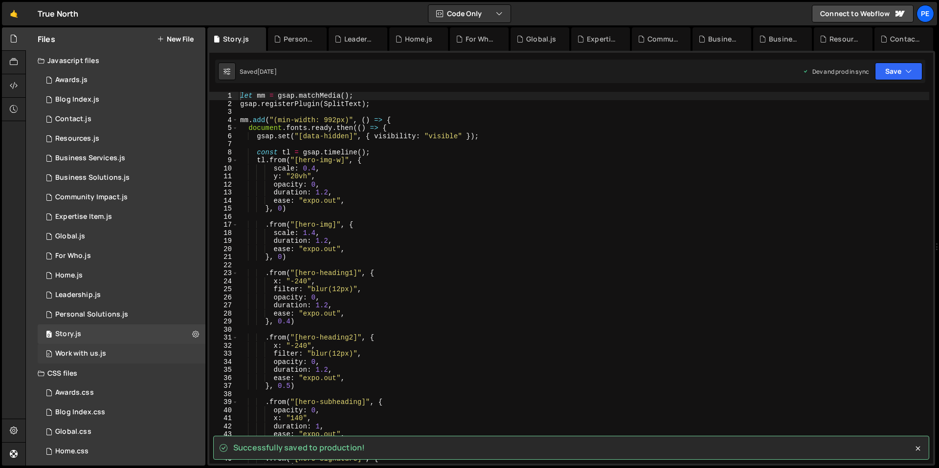
click at [60, 356] on div "Work with us.js" at bounding box center [80, 354] width 51 height 9
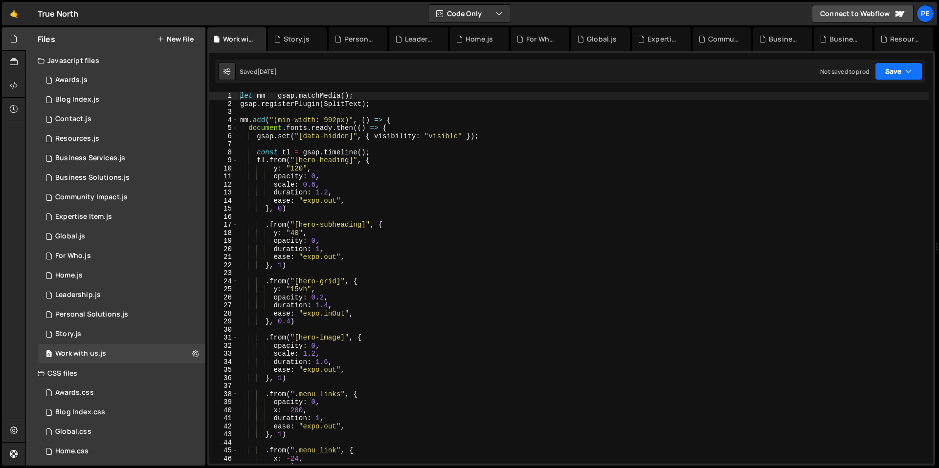
click at [889, 71] on button "Save" at bounding box center [898, 72] width 47 height 18
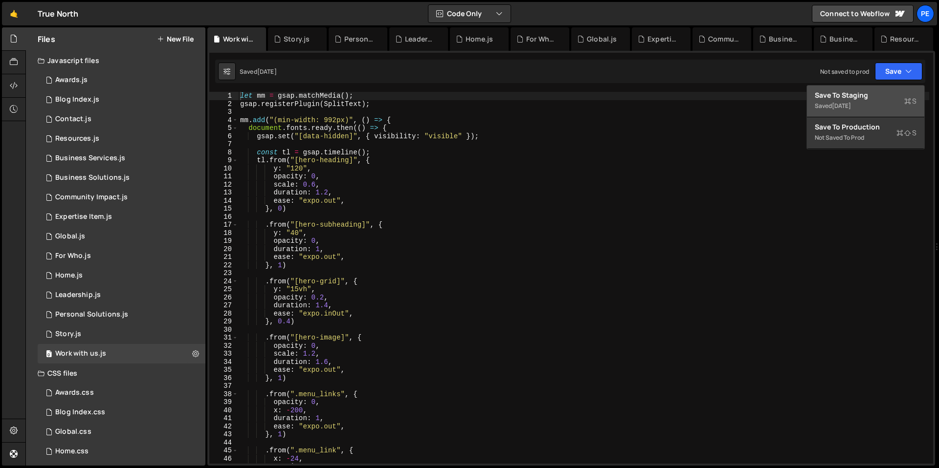
click at [870, 97] on div "Save to Staging S" at bounding box center [866, 95] width 102 height 10
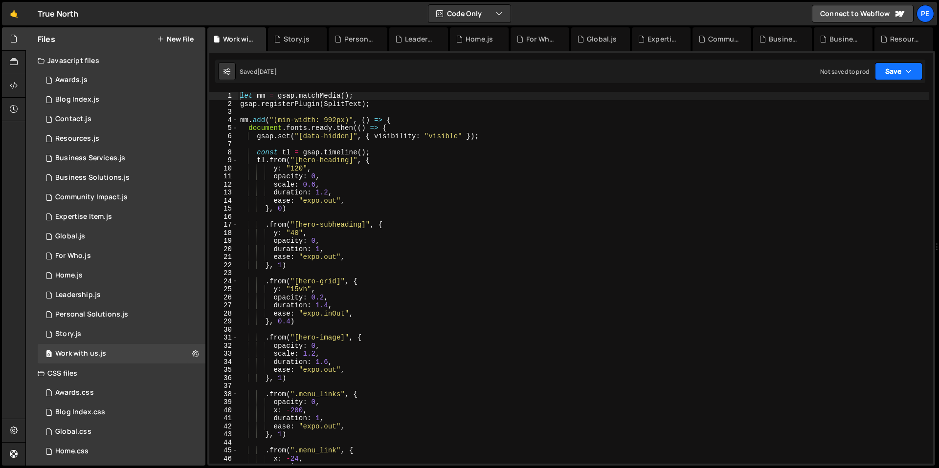
click at [892, 73] on button "Save" at bounding box center [898, 72] width 47 height 18
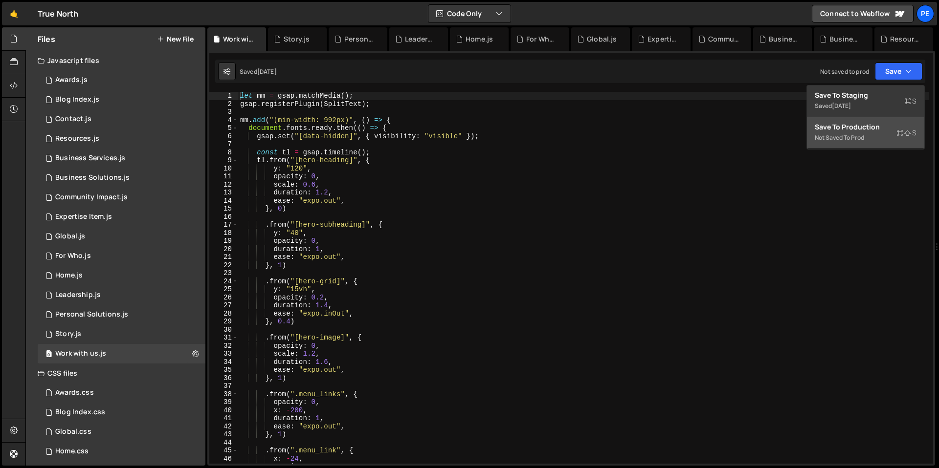
click at [864, 134] on div "Not saved to prod" at bounding box center [866, 138] width 102 height 12
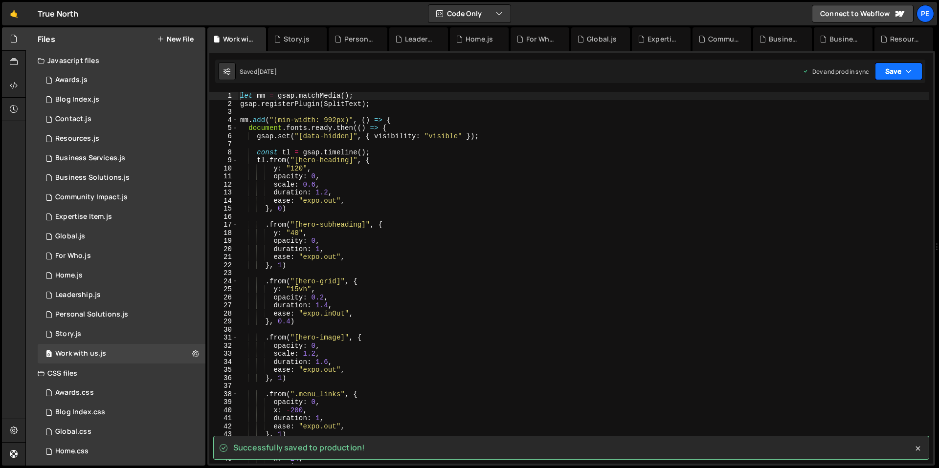
click at [880, 78] on button "Save" at bounding box center [898, 72] width 47 height 18
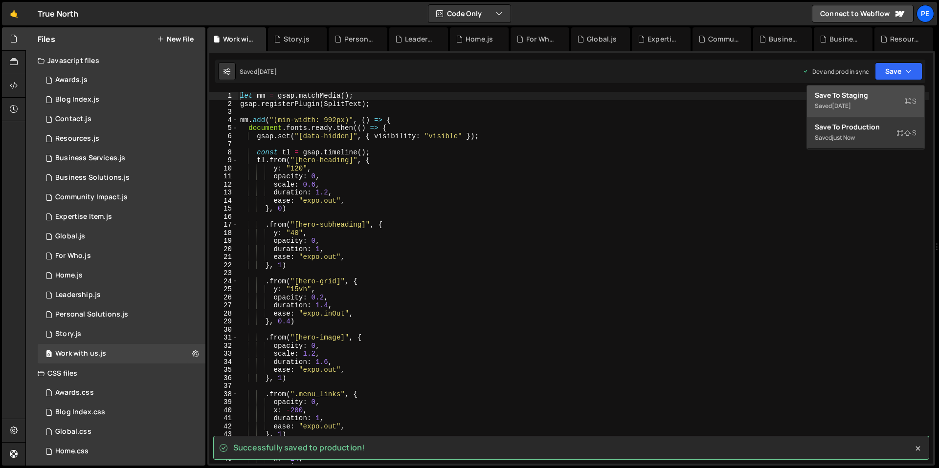
click at [875, 99] on div "Save to Staging S" at bounding box center [866, 95] width 102 height 10
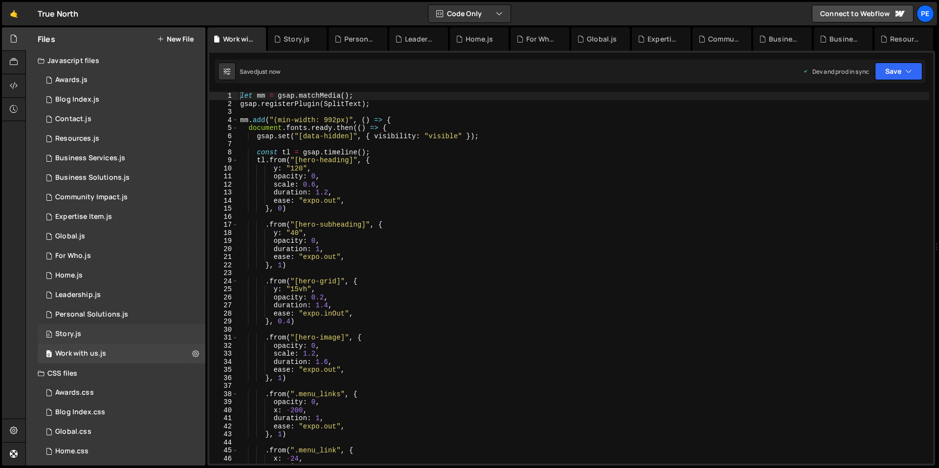
scroll to position [64, 0]
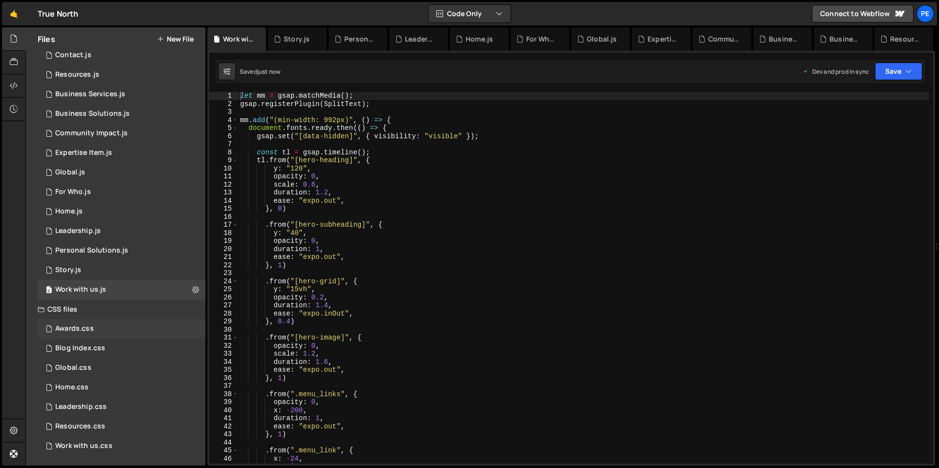
click at [92, 327] on div "Awards.css" at bounding box center [74, 329] width 39 height 9
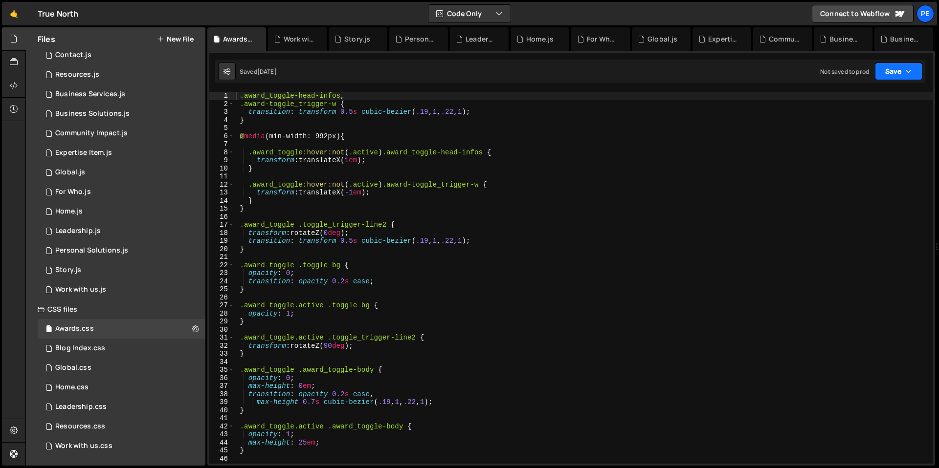
click at [883, 64] on button "Save" at bounding box center [898, 72] width 47 height 18
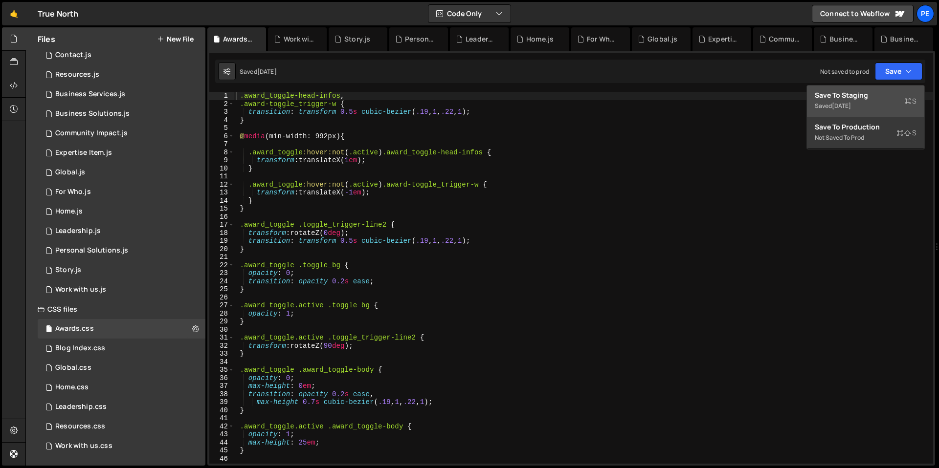
click at [851, 108] on div "[DATE]" at bounding box center [841, 106] width 19 height 8
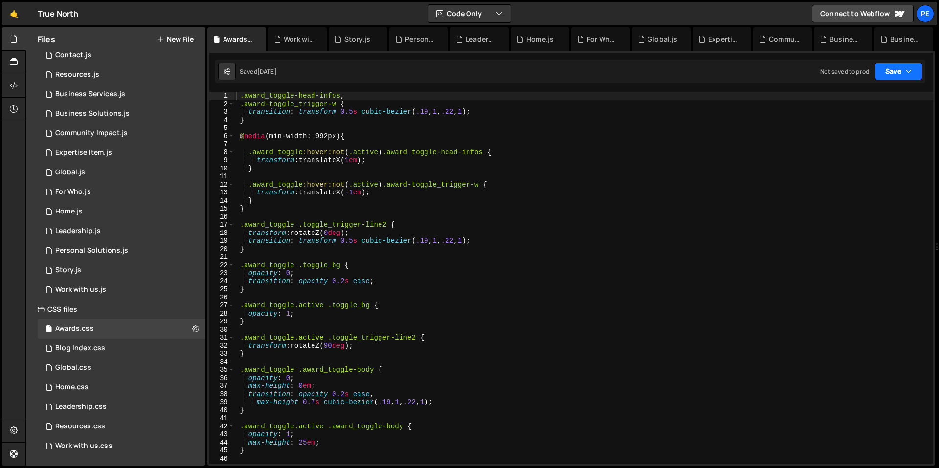
click at [897, 78] on button "Save" at bounding box center [898, 72] width 47 height 18
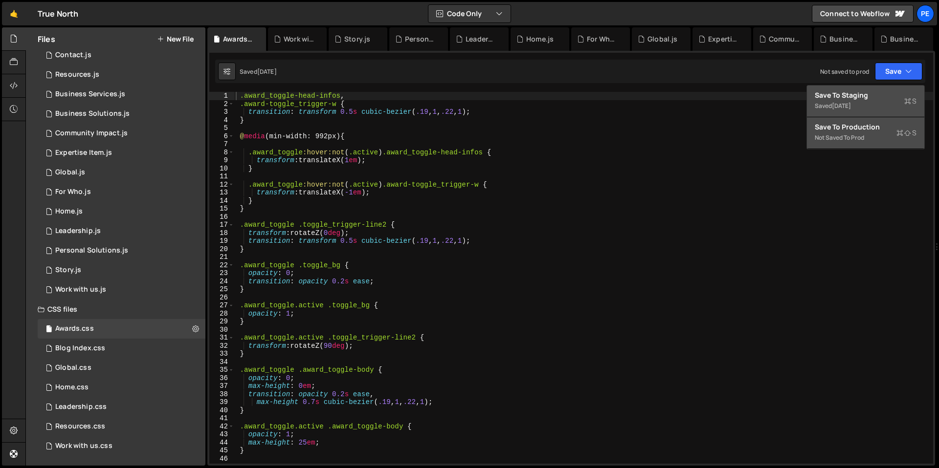
click at [872, 131] on div "Save to Production S" at bounding box center [866, 127] width 102 height 10
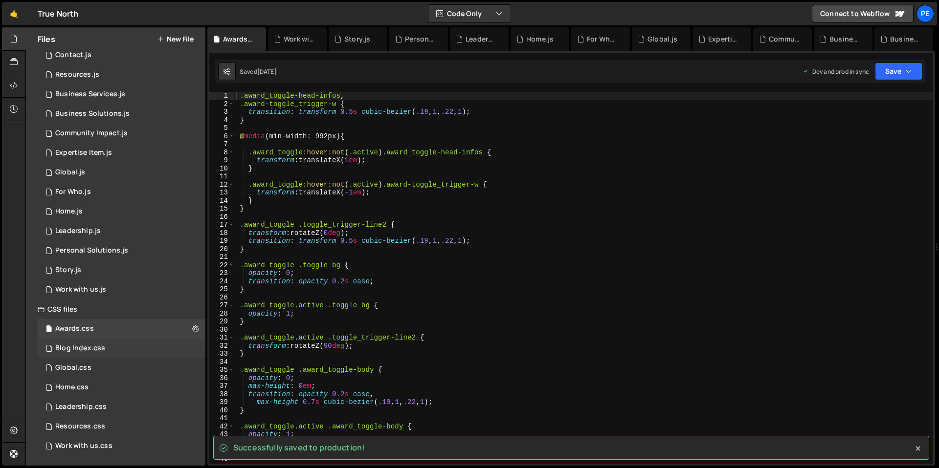
click at [74, 345] on div "Blog Index.css" at bounding box center [80, 348] width 50 height 9
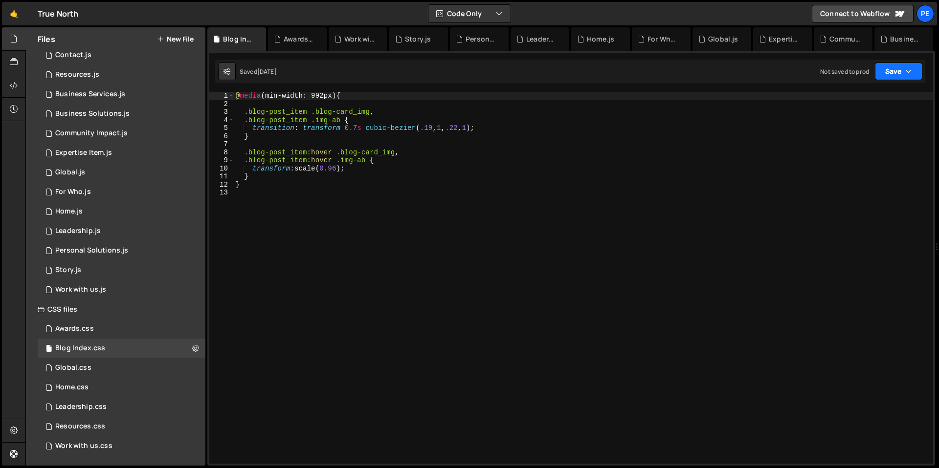
click at [904, 64] on button "Save" at bounding box center [898, 72] width 47 height 18
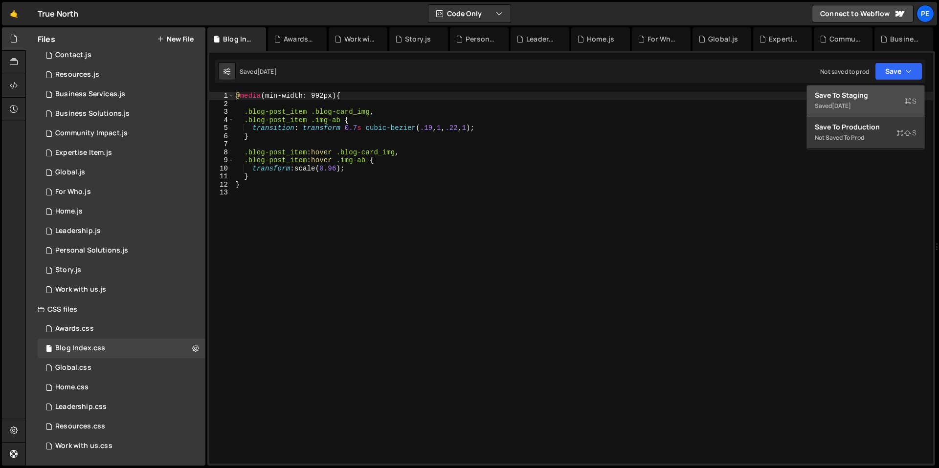
click at [860, 101] on div "Saved [DATE]" at bounding box center [866, 106] width 102 height 12
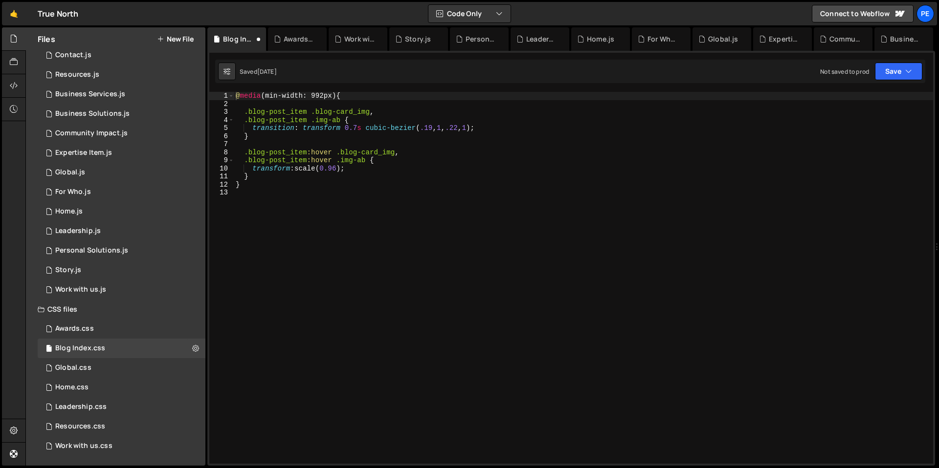
click at [907, 62] on div "Saved [DATE] Not saved to prod Upgrade to Edit Save Save to Staging S Saved [DA…" at bounding box center [570, 71] width 710 height 23
click at [900, 67] on button "Save" at bounding box center [898, 72] width 47 height 18
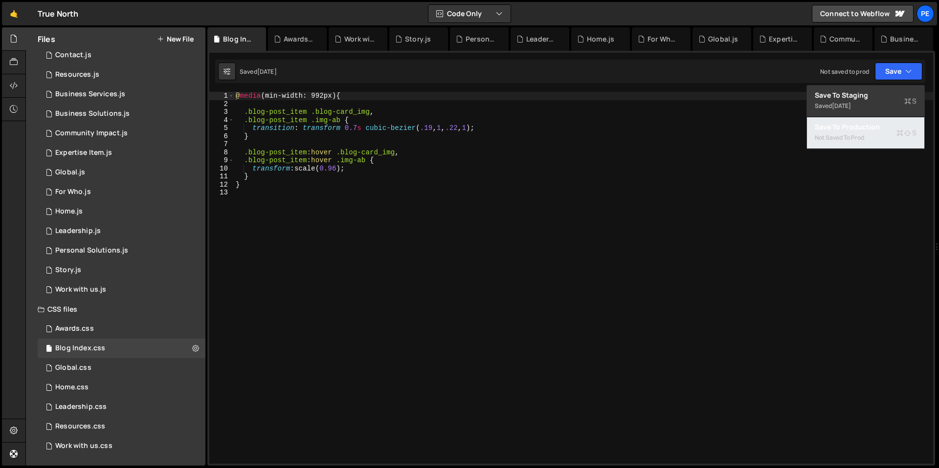
click at [863, 134] on div "Not saved to prod" at bounding box center [866, 138] width 102 height 12
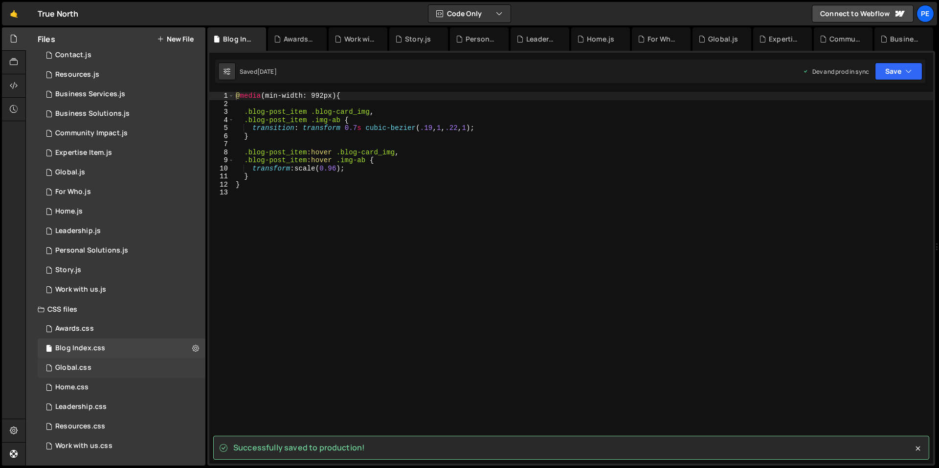
click at [74, 364] on div "Global.css" at bounding box center [73, 368] width 36 height 9
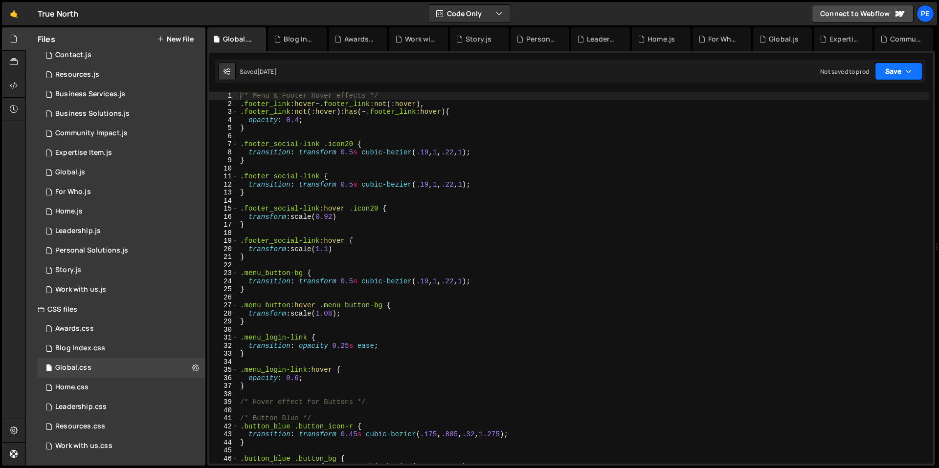
click at [901, 69] on button "Save" at bounding box center [898, 72] width 47 height 18
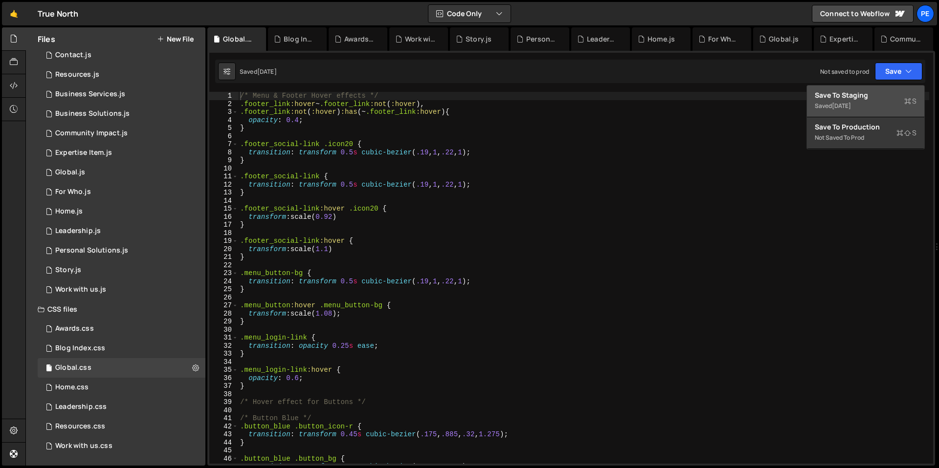
click at [867, 98] on div "Save to Staging S" at bounding box center [866, 95] width 102 height 10
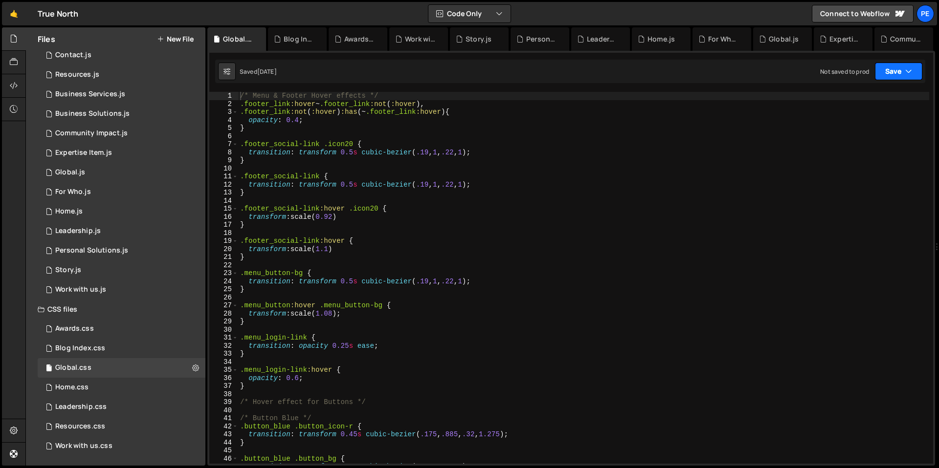
click at [893, 76] on button "Save" at bounding box center [898, 72] width 47 height 18
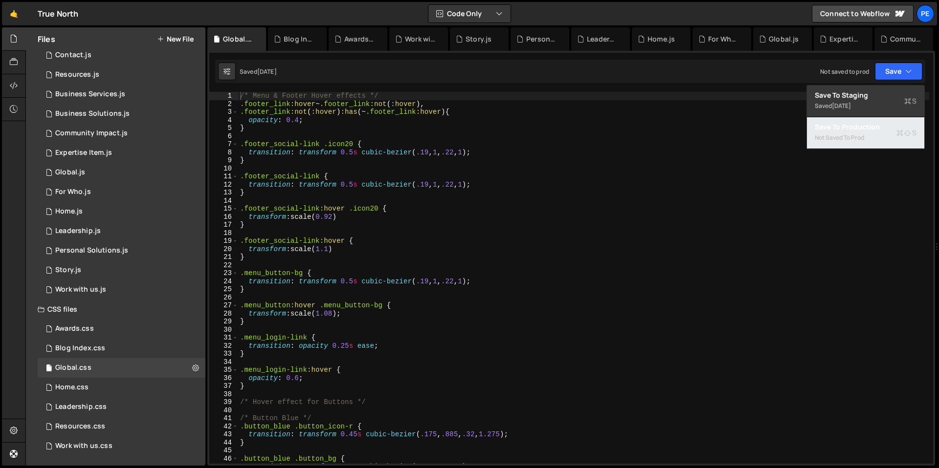
click at [857, 133] on div "Not saved to prod" at bounding box center [866, 138] width 102 height 12
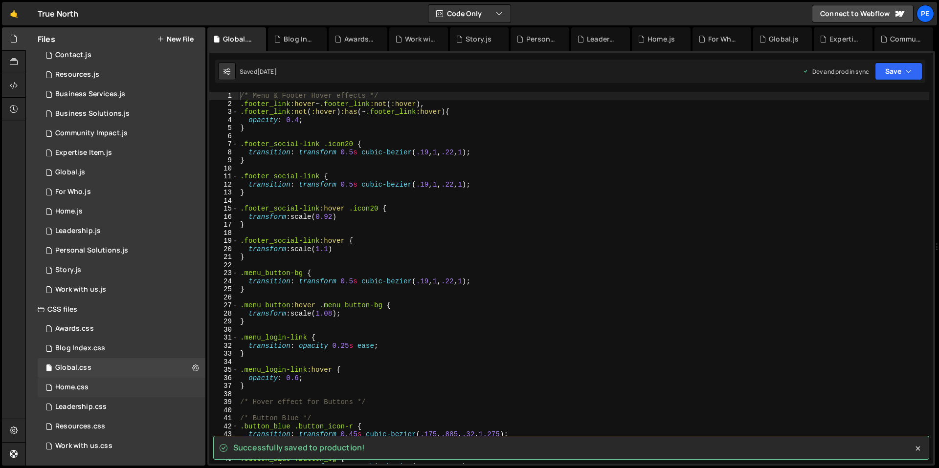
click at [45, 387] on div "Home.css 0" at bounding box center [122, 388] width 168 height 20
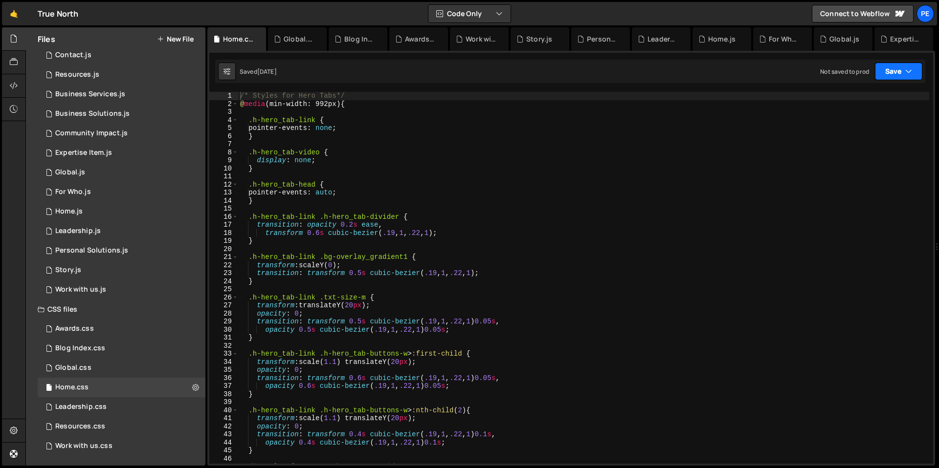
click at [888, 78] on button "Save" at bounding box center [898, 72] width 47 height 18
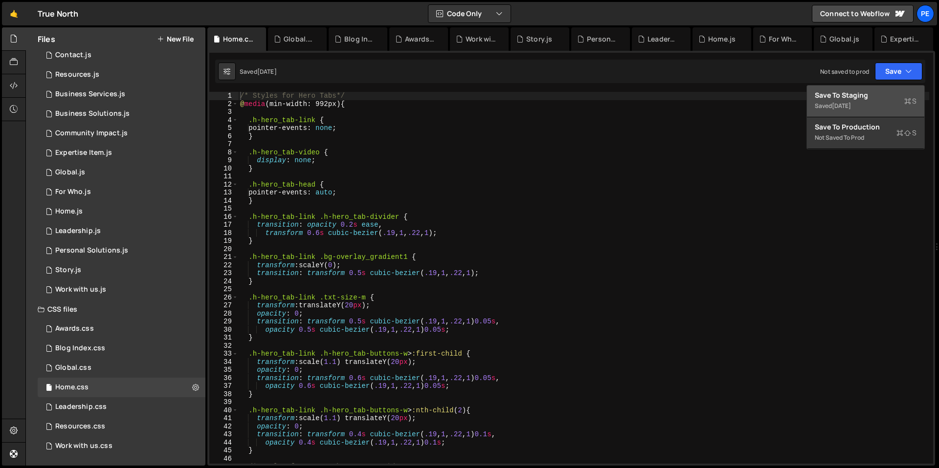
click at [875, 98] on div "Save to Staging S" at bounding box center [866, 95] width 102 height 10
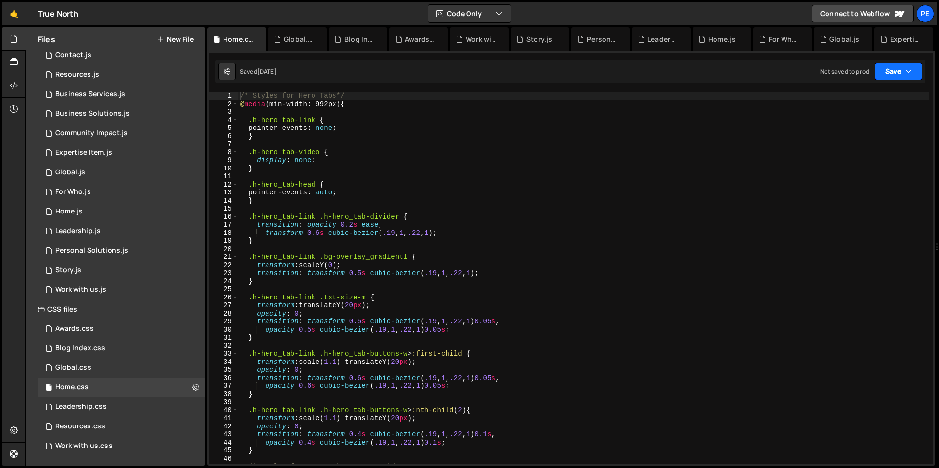
click at [885, 80] on button "Save" at bounding box center [898, 72] width 47 height 18
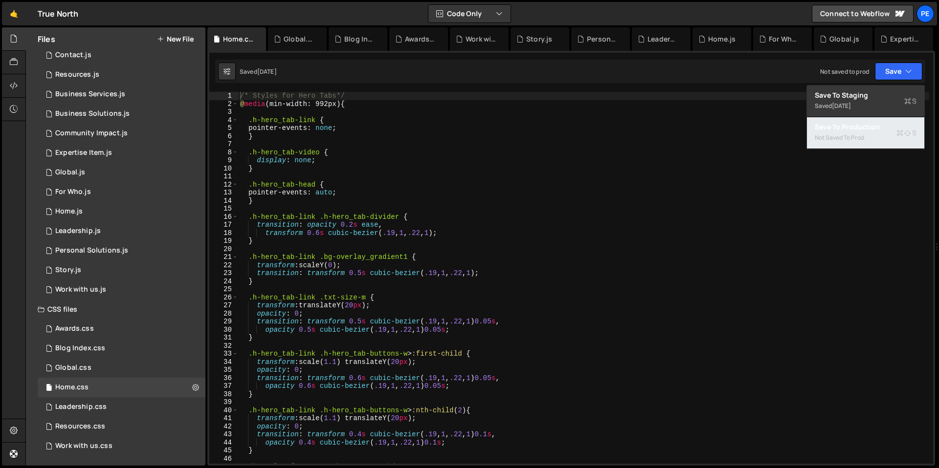
click at [862, 127] on div "Save to Production S" at bounding box center [866, 127] width 102 height 10
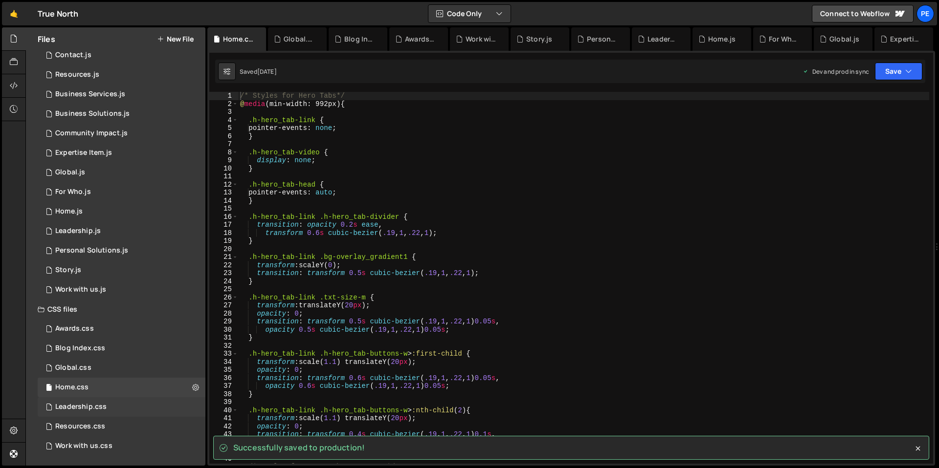
click at [45, 412] on div "Leadership.css 0" at bounding box center [122, 408] width 168 height 20
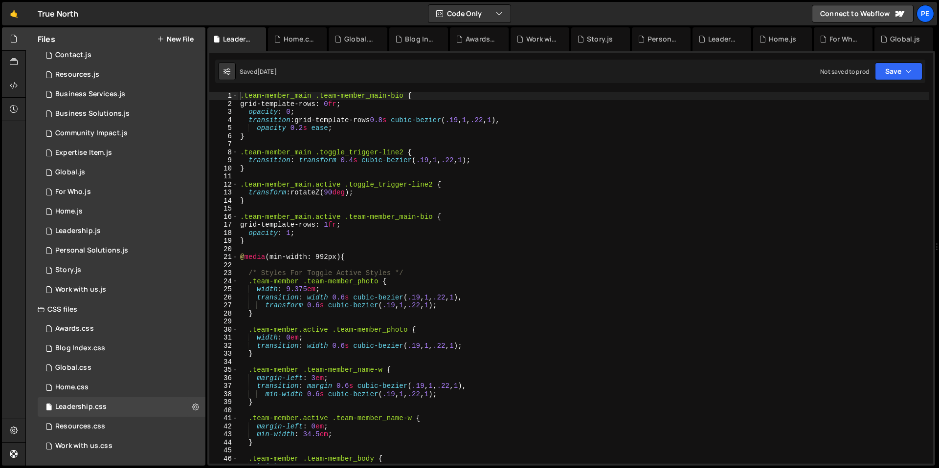
click at [894, 60] on div "Saved [DATE] Not saved to prod Upgrade to Edit Save Save to Staging S Saved [DA…" at bounding box center [570, 71] width 710 height 23
click at [888, 76] on button "Save" at bounding box center [898, 72] width 47 height 18
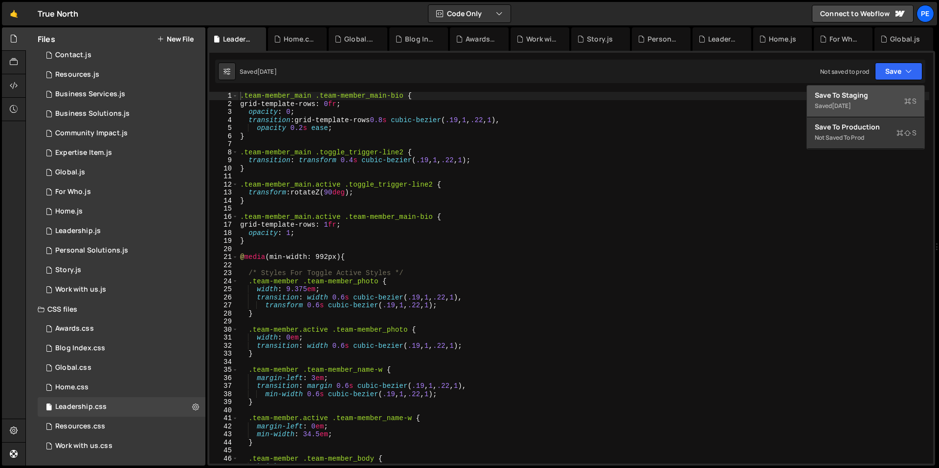
click at [862, 100] on div "Saved [DATE]" at bounding box center [866, 106] width 102 height 12
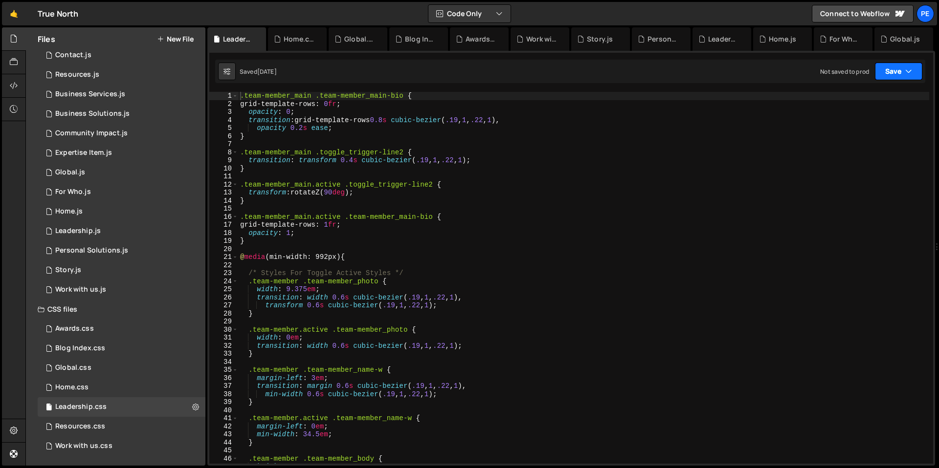
click at [896, 63] on button "Save" at bounding box center [898, 72] width 47 height 18
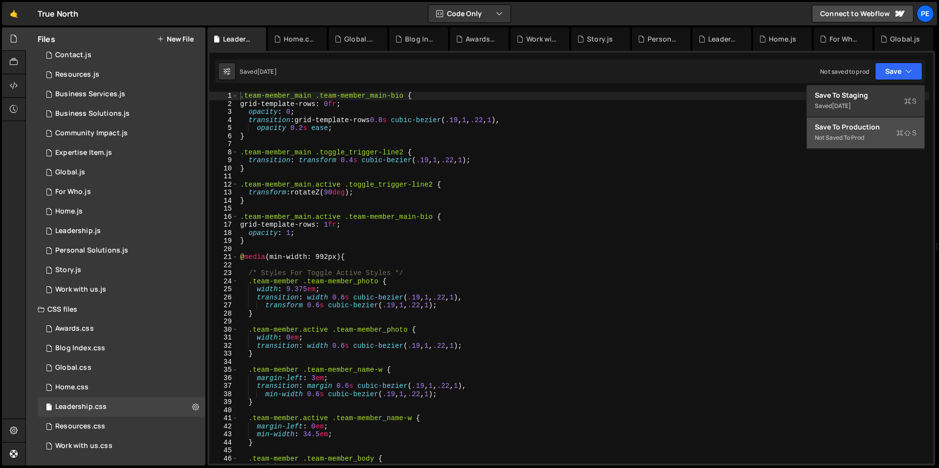
click at [853, 124] on div "Save to Production S" at bounding box center [866, 127] width 102 height 10
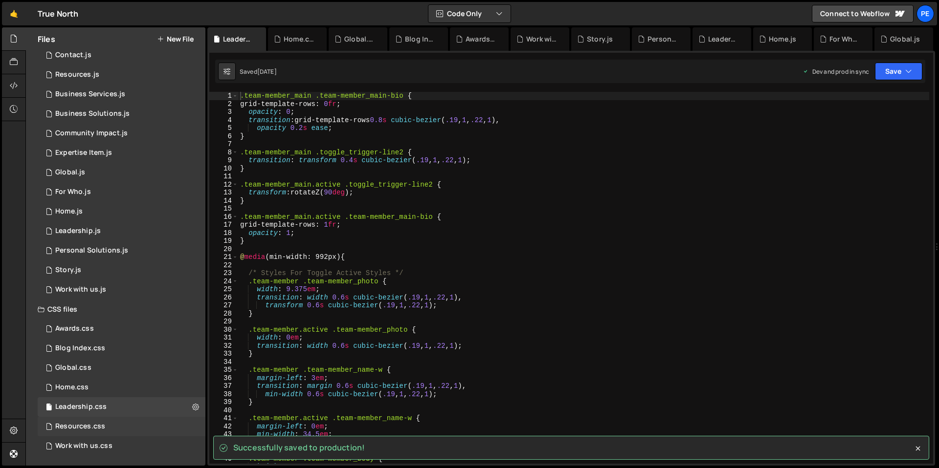
click at [83, 421] on div "Resources.css 0" at bounding box center [122, 427] width 168 height 20
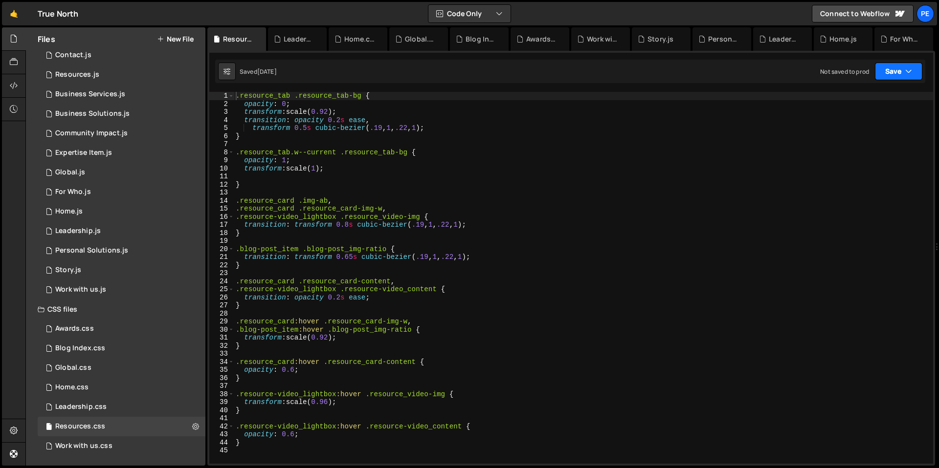
click at [888, 77] on button "Save" at bounding box center [898, 72] width 47 height 18
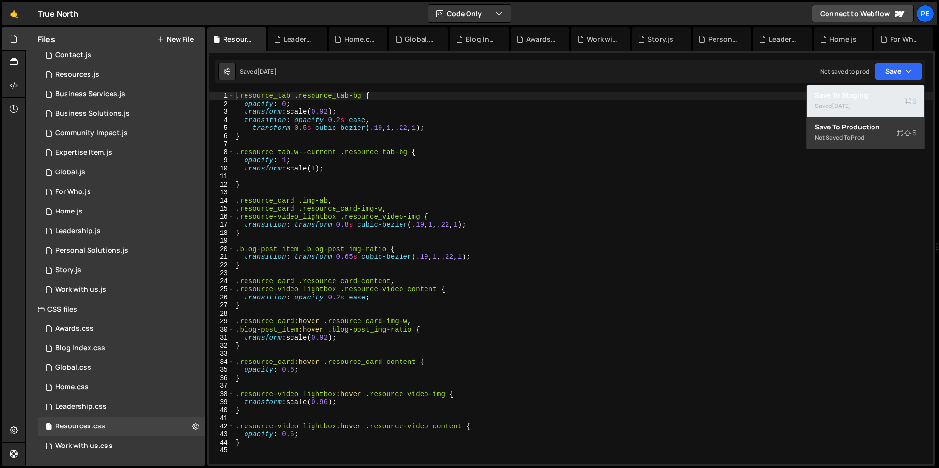
click at [885, 94] on div "Save to Staging S" at bounding box center [866, 95] width 102 height 10
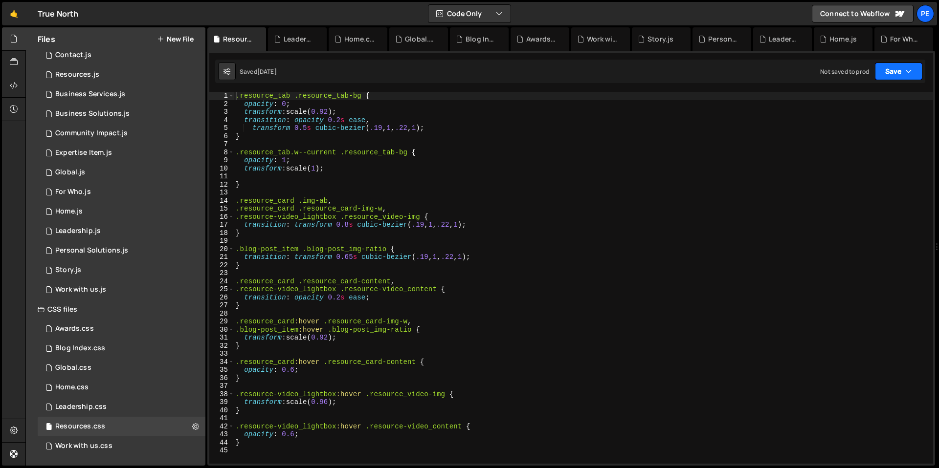
click at [891, 78] on button "Save" at bounding box center [898, 72] width 47 height 18
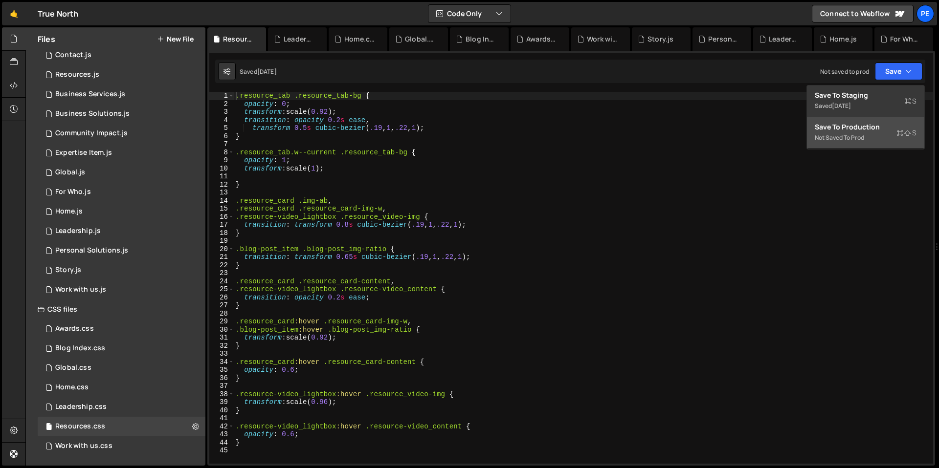
click at [869, 132] on div "Not saved to prod" at bounding box center [866, 138] width 102 height 12
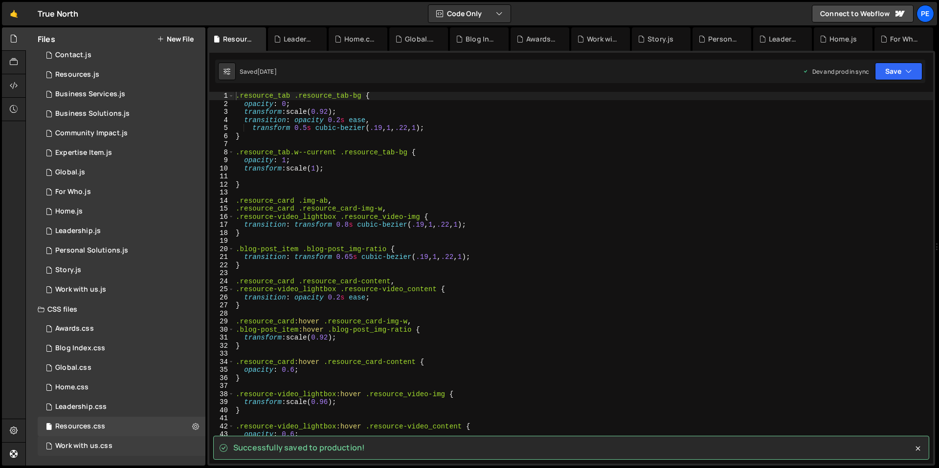
click at [93, 450] on div "Work with us.css" at bounding box center [83, 446] width 57 height 9
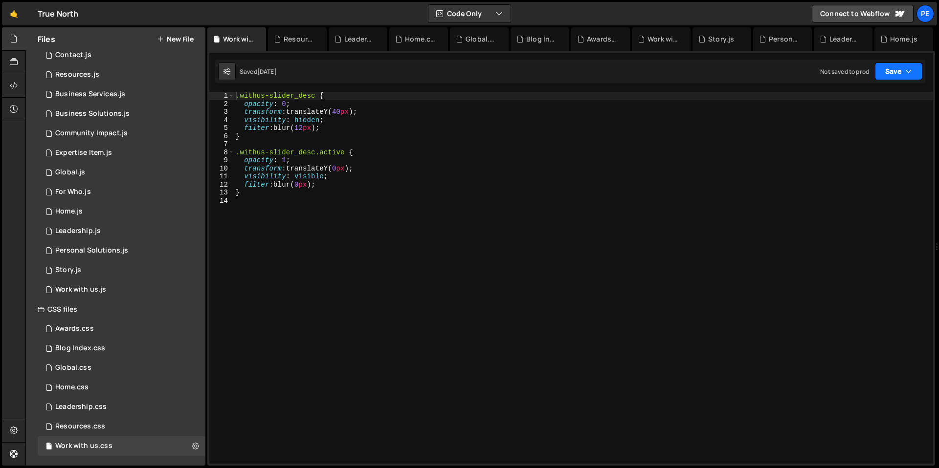
click at [893, 79] on button "Save" at bounding box center [898, 72] width 47 height 18
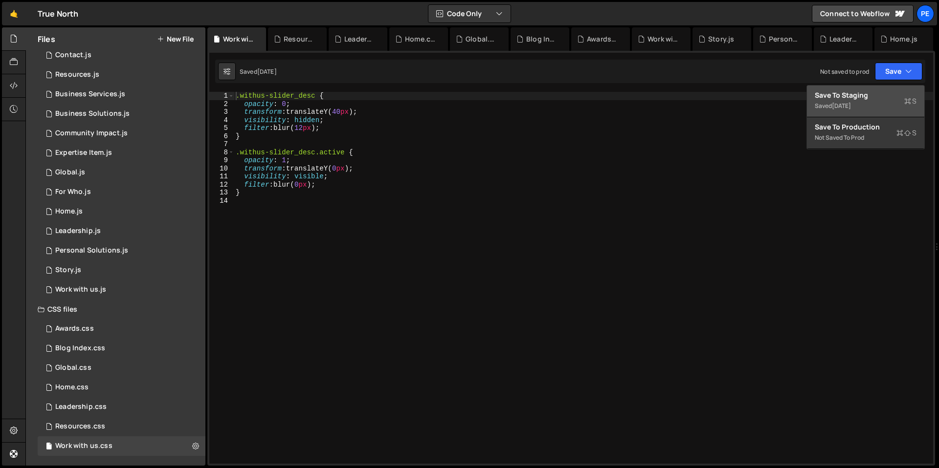
click at [886, 92] on div "Save to Staging S" at bounding box center [866, 95] width 102 height 10
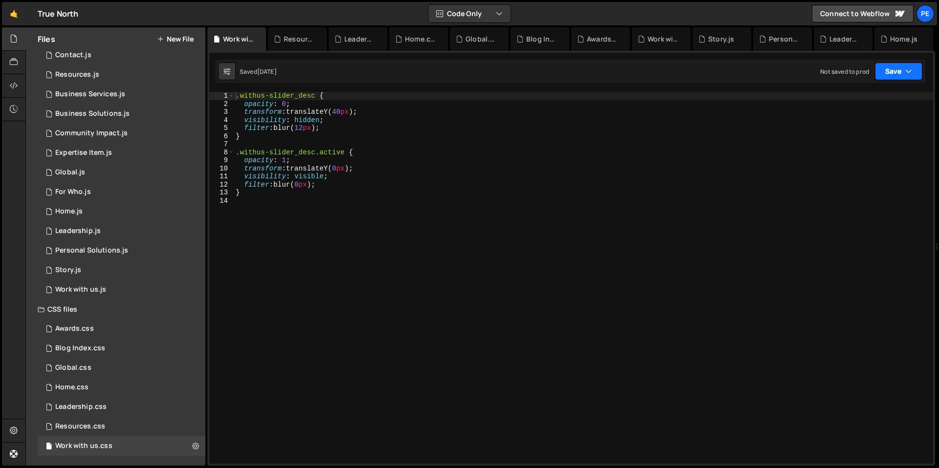
click at [890, 75] on button "Save" at bounding box center [898, 72] width 47 height 18
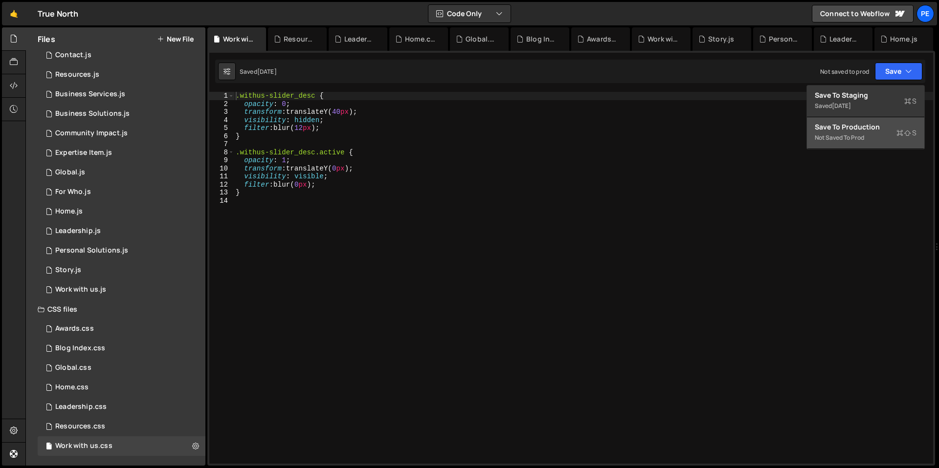
click at [854, 132] on div "Not saved to prod" at bounding box center [866, 138] width 102 height 12
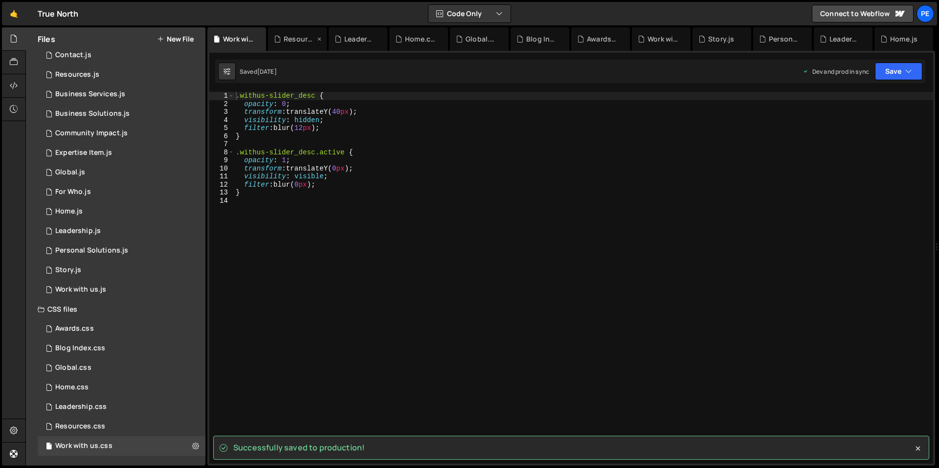
click at [297, 46] on div "Resources.css" at bounding box center [297, 38] width 59 height 23
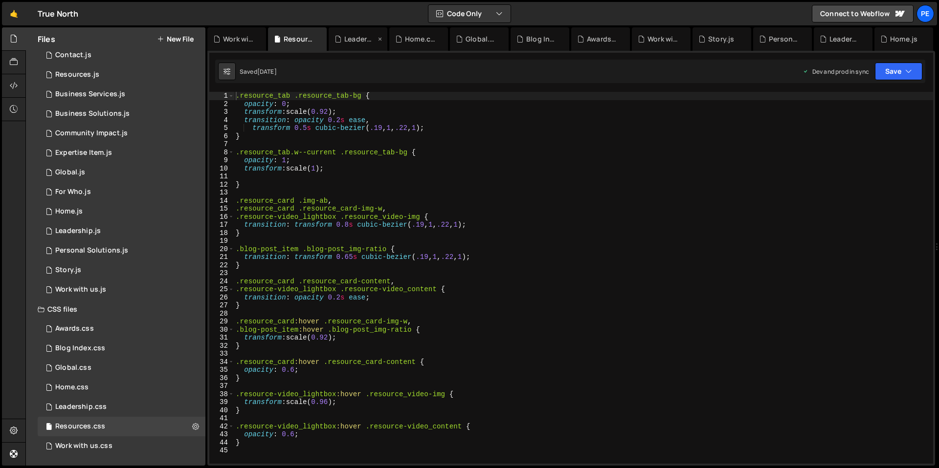
click at [366, 43] on div "Leadership.css" at bounding box center [359, 39] width 31 height 10
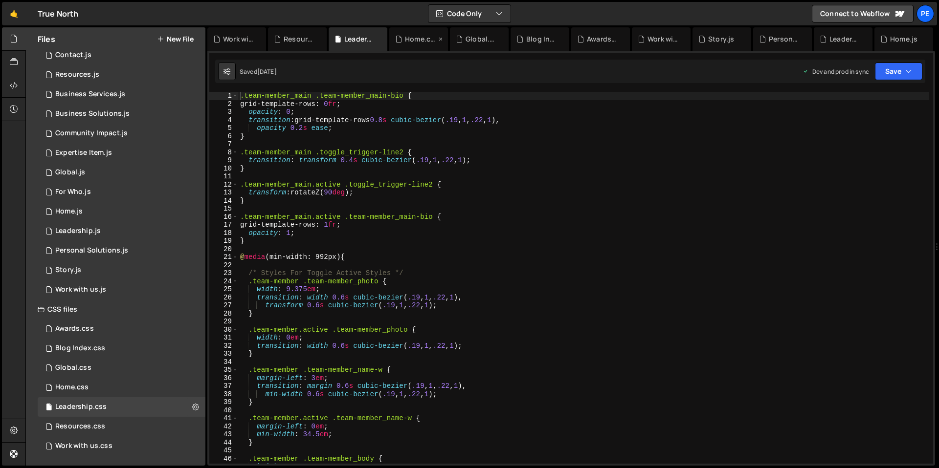
click at [412, 43] on div "Home.css" at bounding box center [420, 39] width 31 height 10
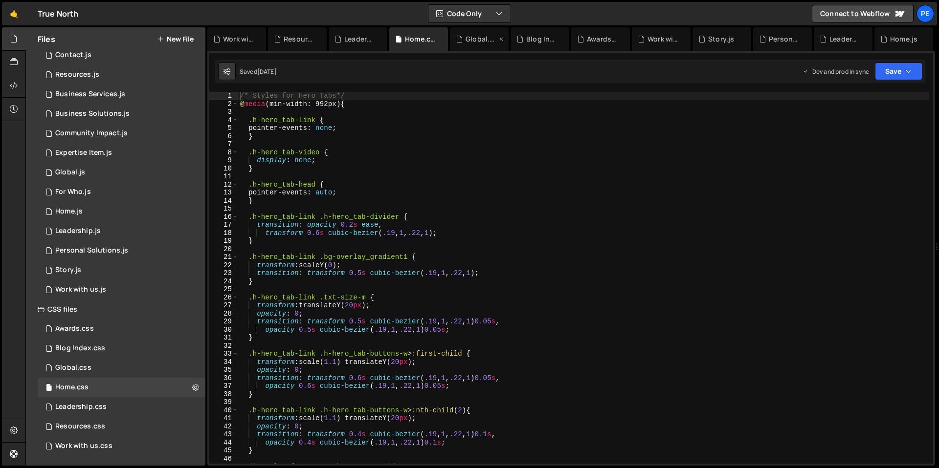
click at [467, 43] on div "Global.css" at bounding box center [481, 39] width 31 height 10
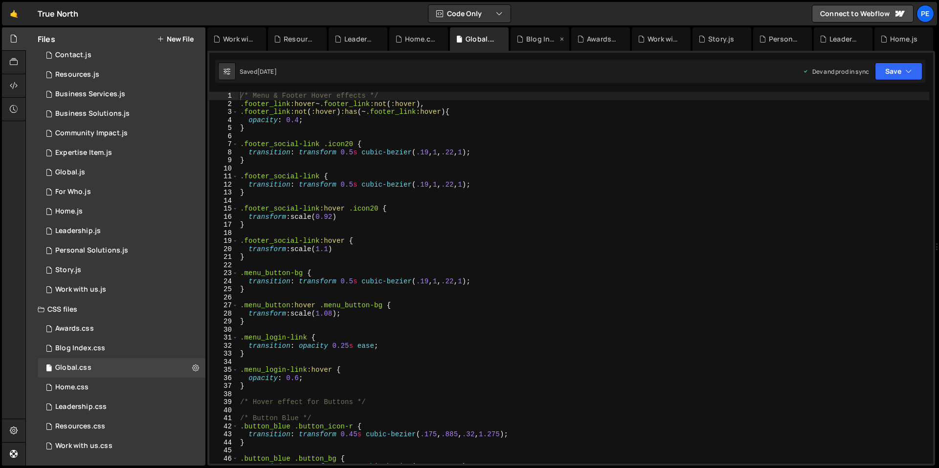
click at [527, 45] on div "Blog Index.css" at bounding box center [540, 38] width 59 height 23
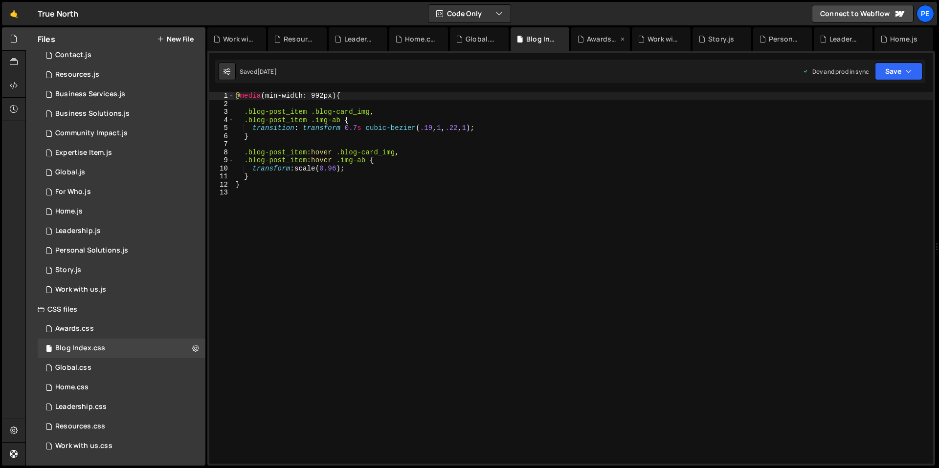
click at [603, 45] on div "Awards.css" at bounding box center [600, 38] width 59 height 23
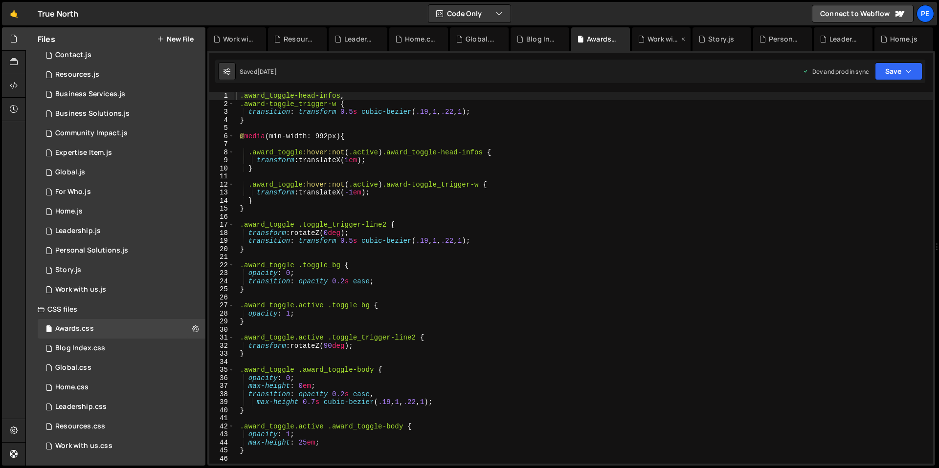
click at [654, 40] on div "Work with us.js" at bounding box center [662, 39] width 31 height 10
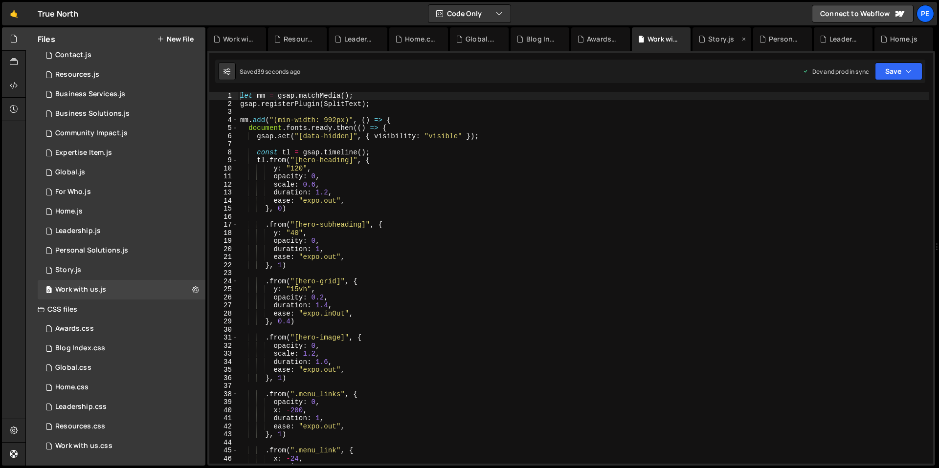
click at [709, 39] on div "Story.js" at bounding box center [721, 39] width 26 height 10
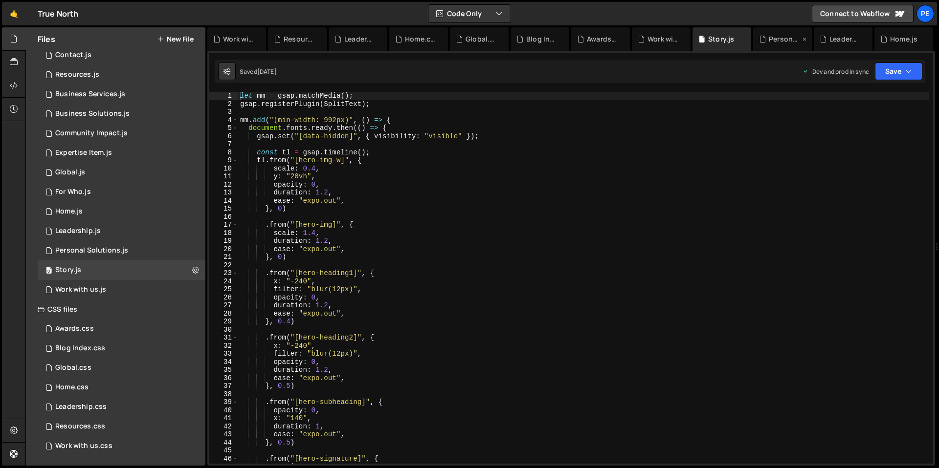
click at [759, 40] on icon at bounding box center [762, 39] width 7 height 10
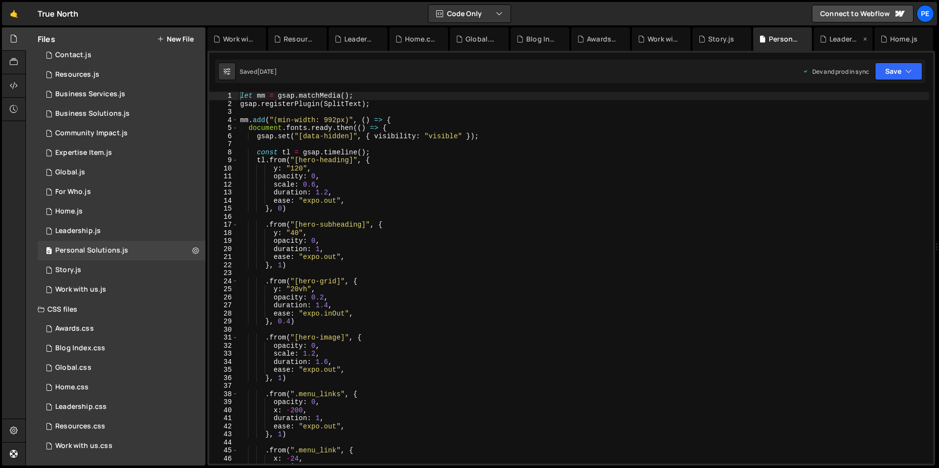
click at [847, 47] on div "Leadership.js" at bounding box center [843, 38] width 59 height 23
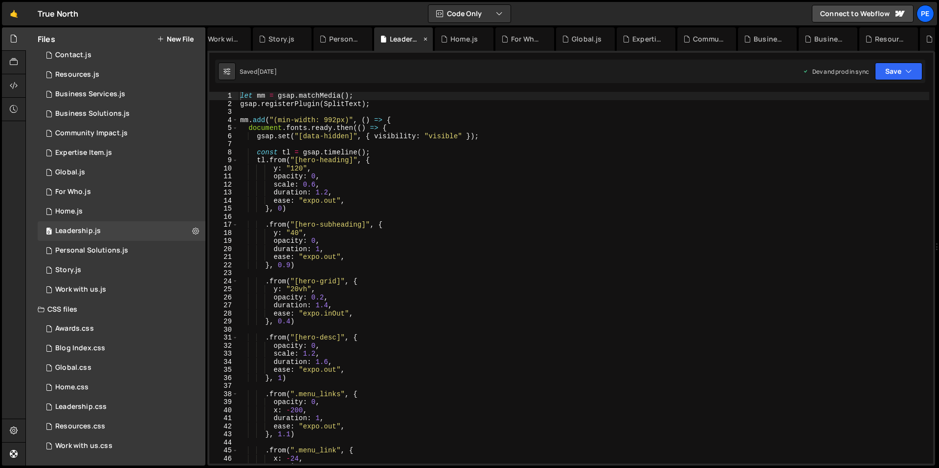
scroll to position [0, 462]
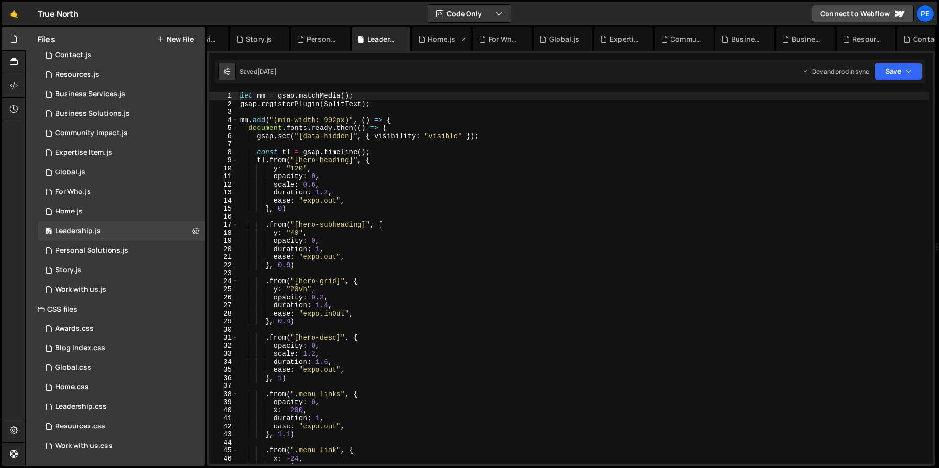
click at [432, 42] on div "Home.js" at bounding box center [441, 39] width 27 height 10
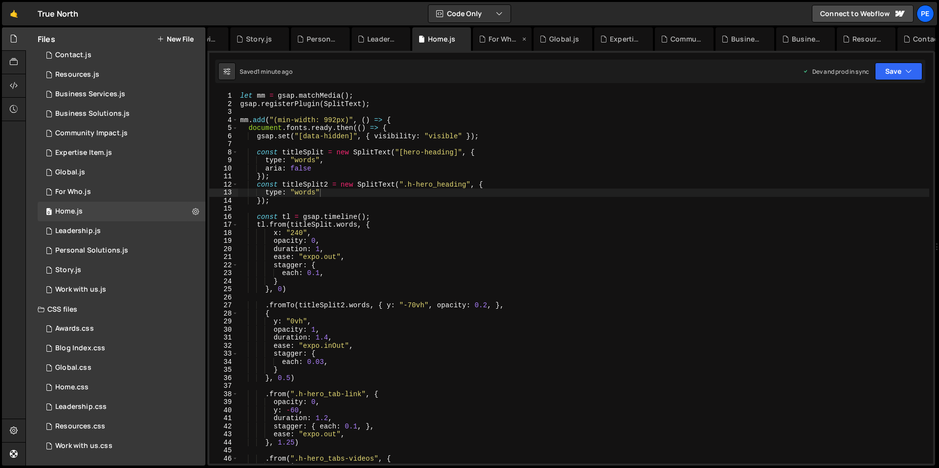
click at [494, 41] on div "For Who.js" at bounding box center [504, 39] width 31 height 10
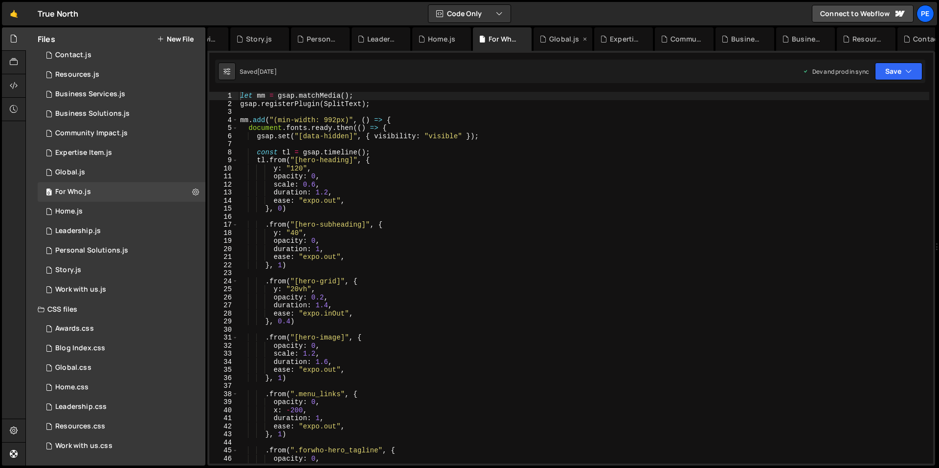
click at [564, 37] on div "Global.js" at bounding box center [564, 39] width 30 height 10
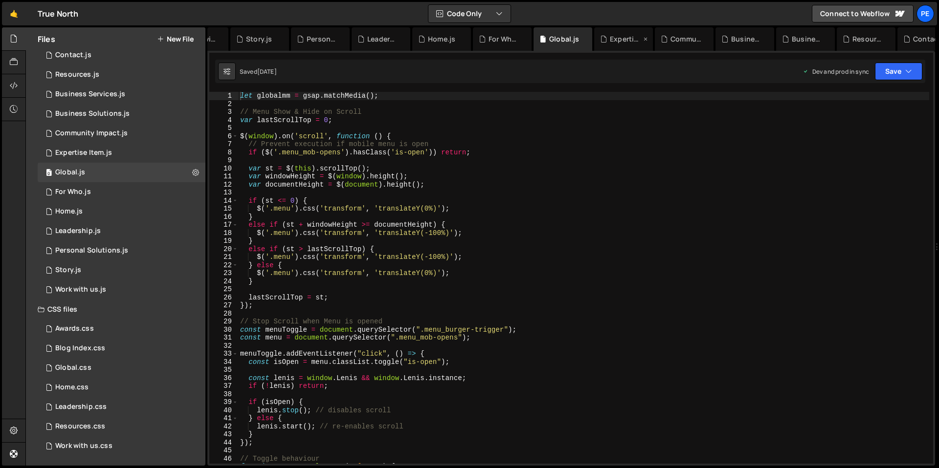
click at [634, 43] on div "Expertise Item.js" at bounding box center [625, 39] width 31 height 10
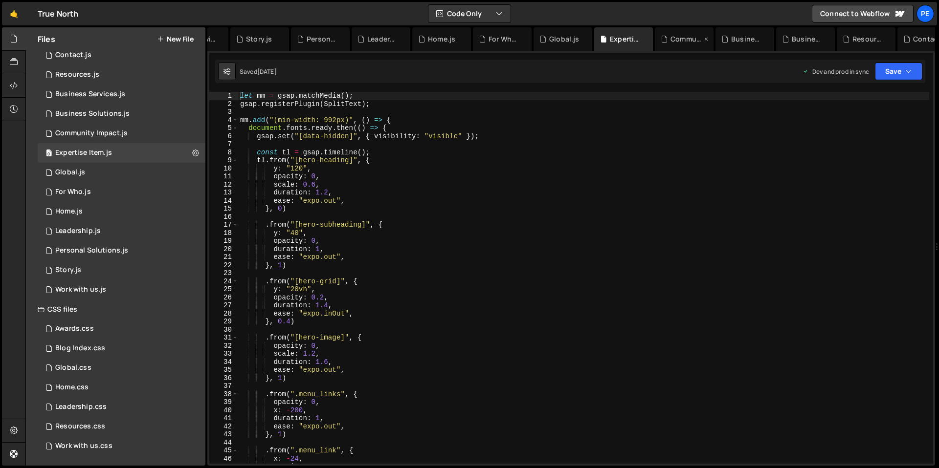
click at [685, 42] on div "Community Impact.js" at bounding box center [685, 39] width 31 height 10
click at [740, 39] on div "Business Solutions.js" at bounding box center [746, 39] width 31 height 10
click at [803, 41] on div "Business Services.js" at bounding box center [807, 39] width 31 height 10
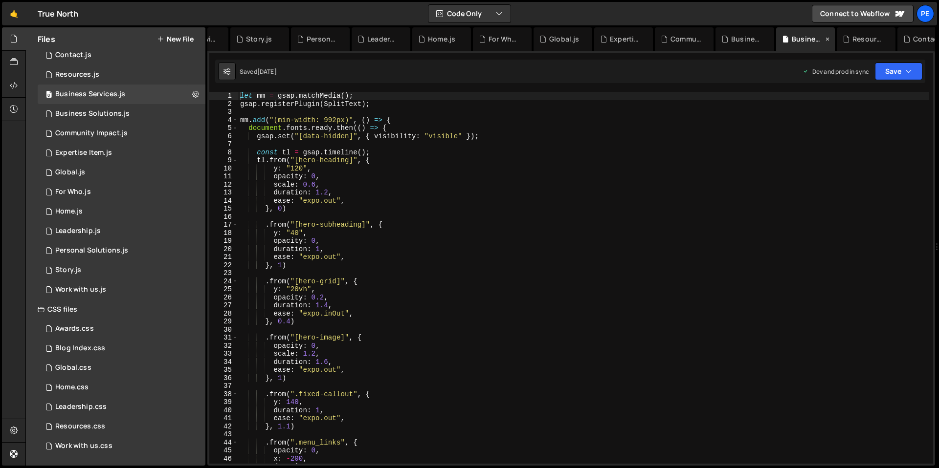
scroll to position [0, 667]
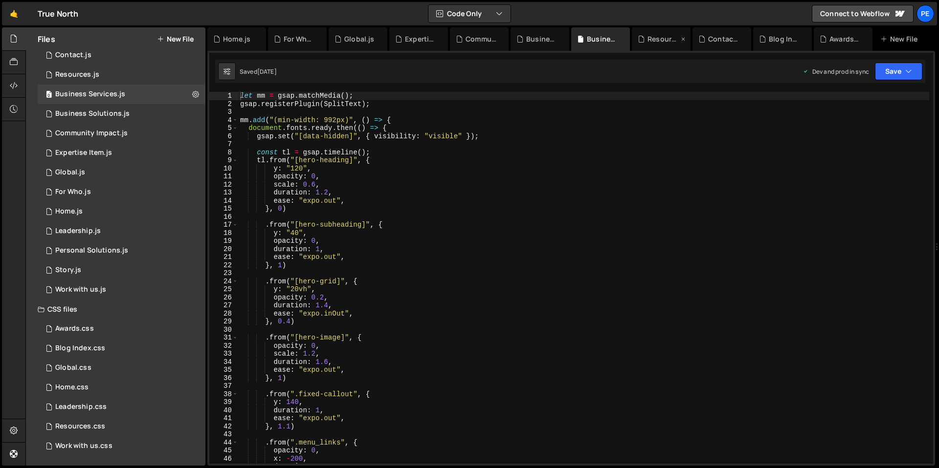
click at [657, 41] on div "Resources.js" at bounding box center [662, 39] width 31 height 10
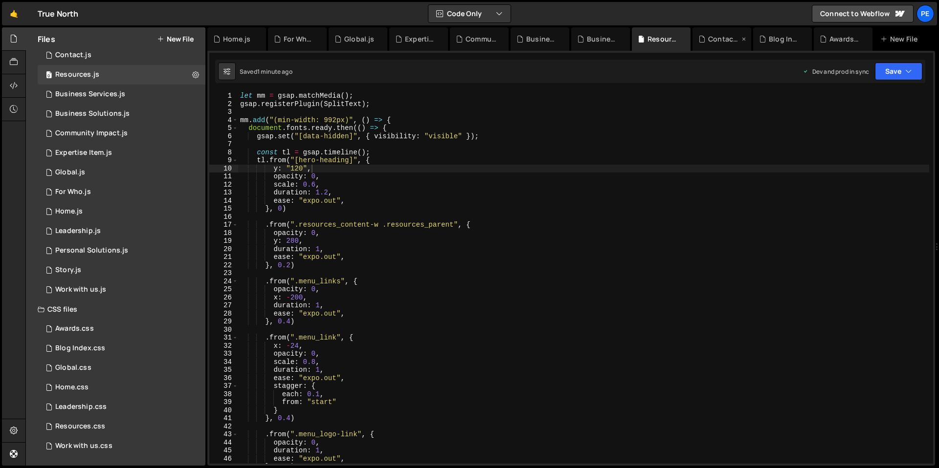
click at [714, 41] on div "Contact.js" at bounding box center [723, 39] width 31 height 10
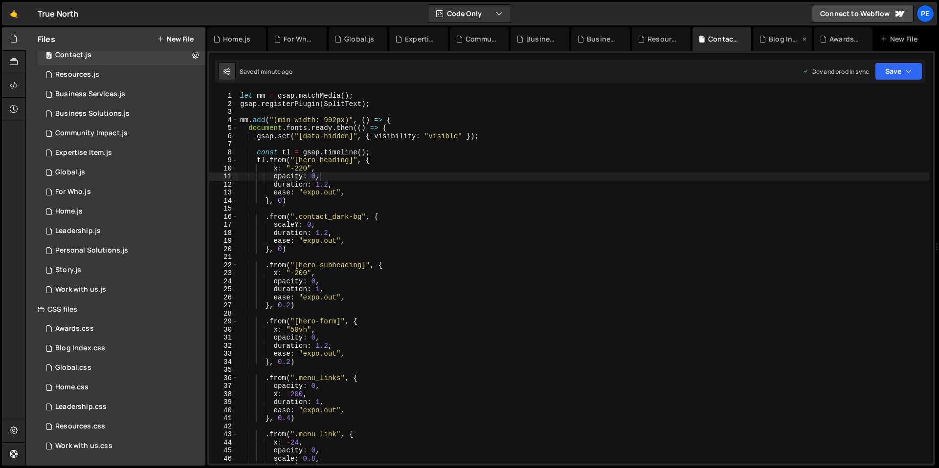
click at [773, 42] on div "Blog Index.js" at bounding box center [784, 39] width 31 height 10
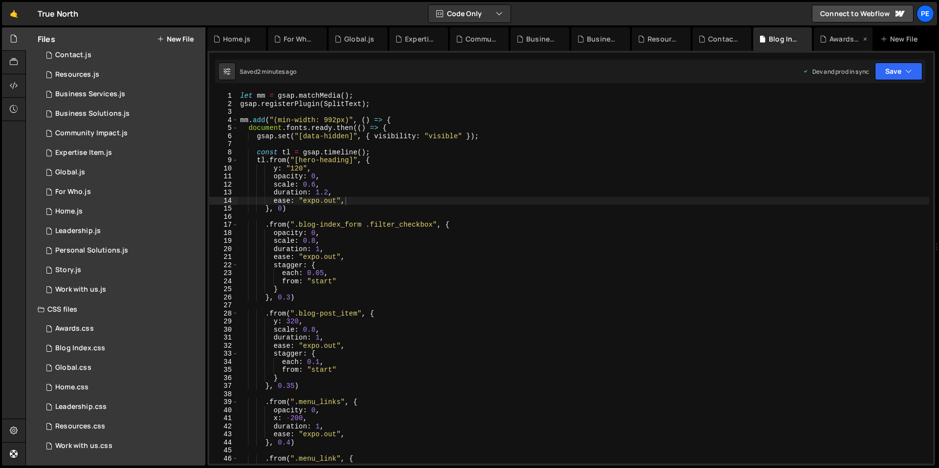
click at [841, 38] on div "Awards.js" at bounding box center [844, 39] width 31 height 10
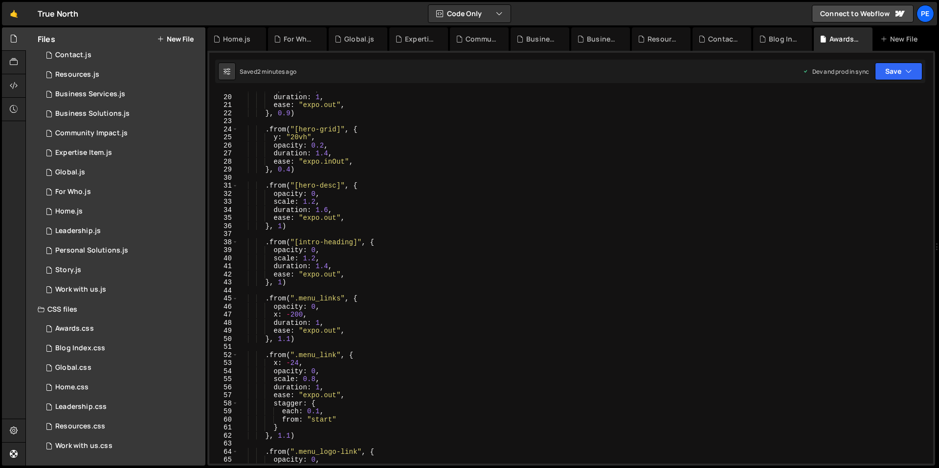
scroll to position [152, 0]
click at [14, 430] on icon at bounding box center [14, 430] width 8 height 11
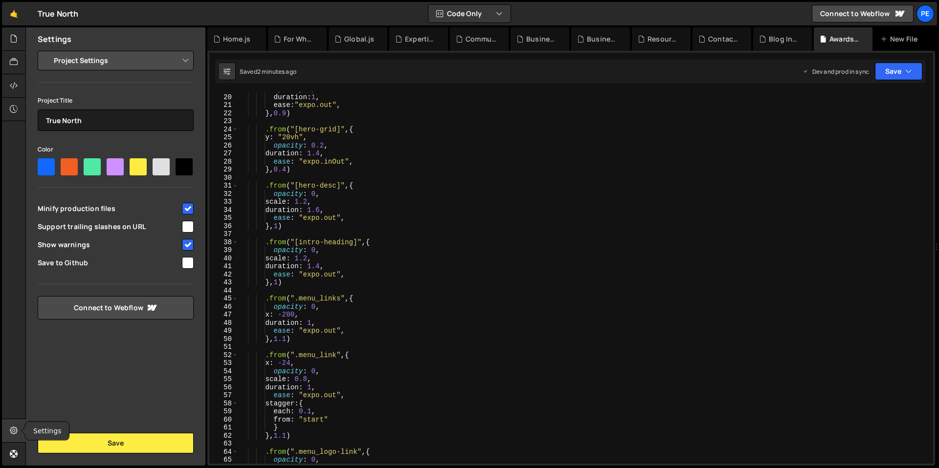
click at [14, 430] on icon at bounding box center [14, 430] width 8 height 11
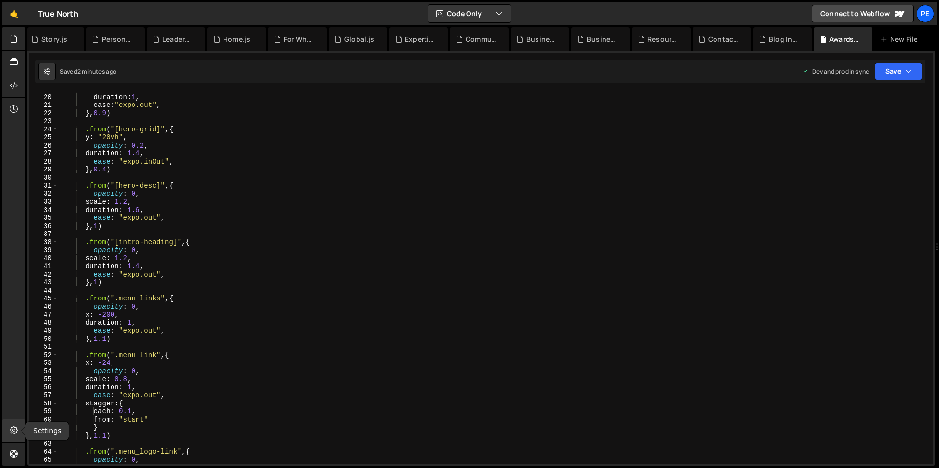
scroll to position [0, 487]
click at [10, 114] on icon at bounding box center [14, 109] width 8 height 11
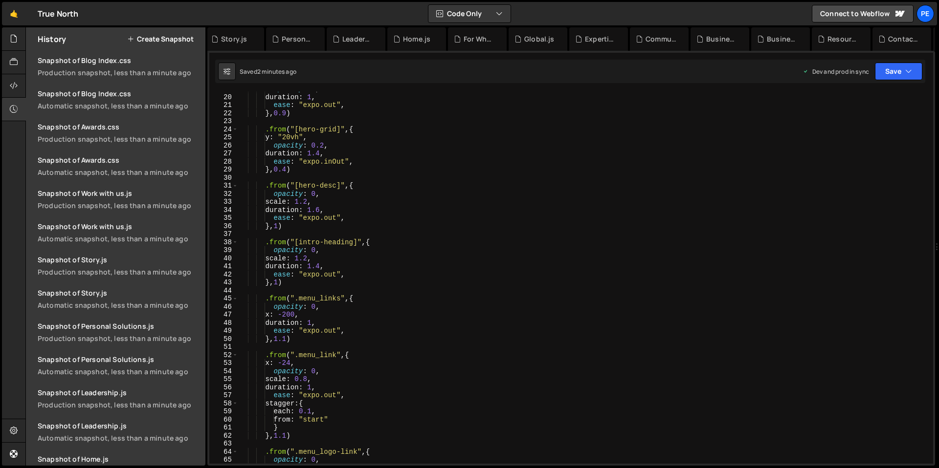
scroll to position [0, 0]
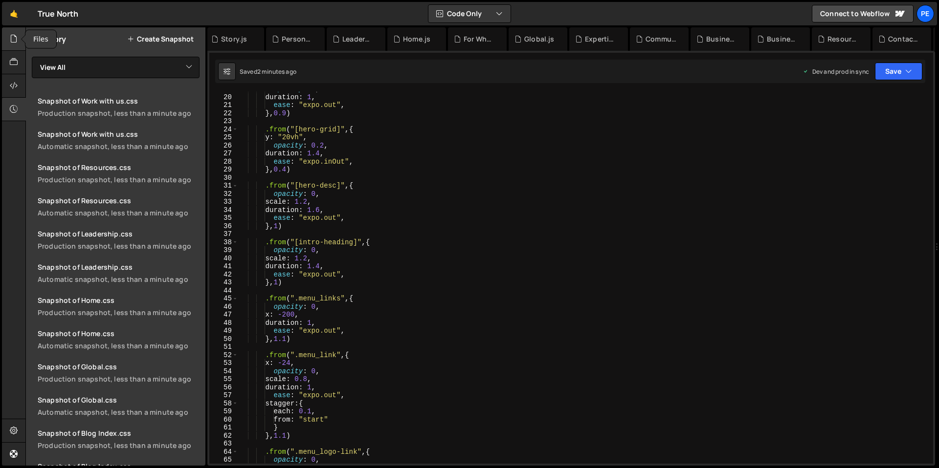
click at [7, 42] on div at bounding box center [14, 38] width 24 height 23
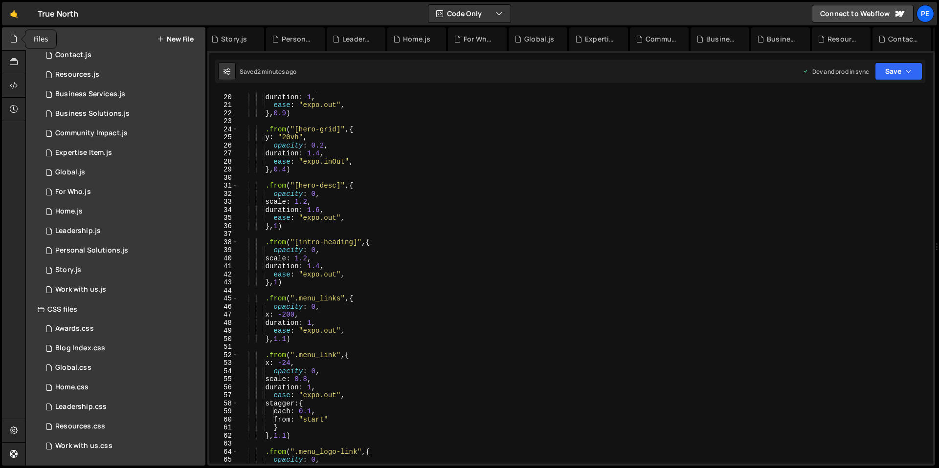
click at [2, 40] on div at bounding box center [14, 38] width 24 height 23
